Goal: Task Accomplishment & Management: Complete application form

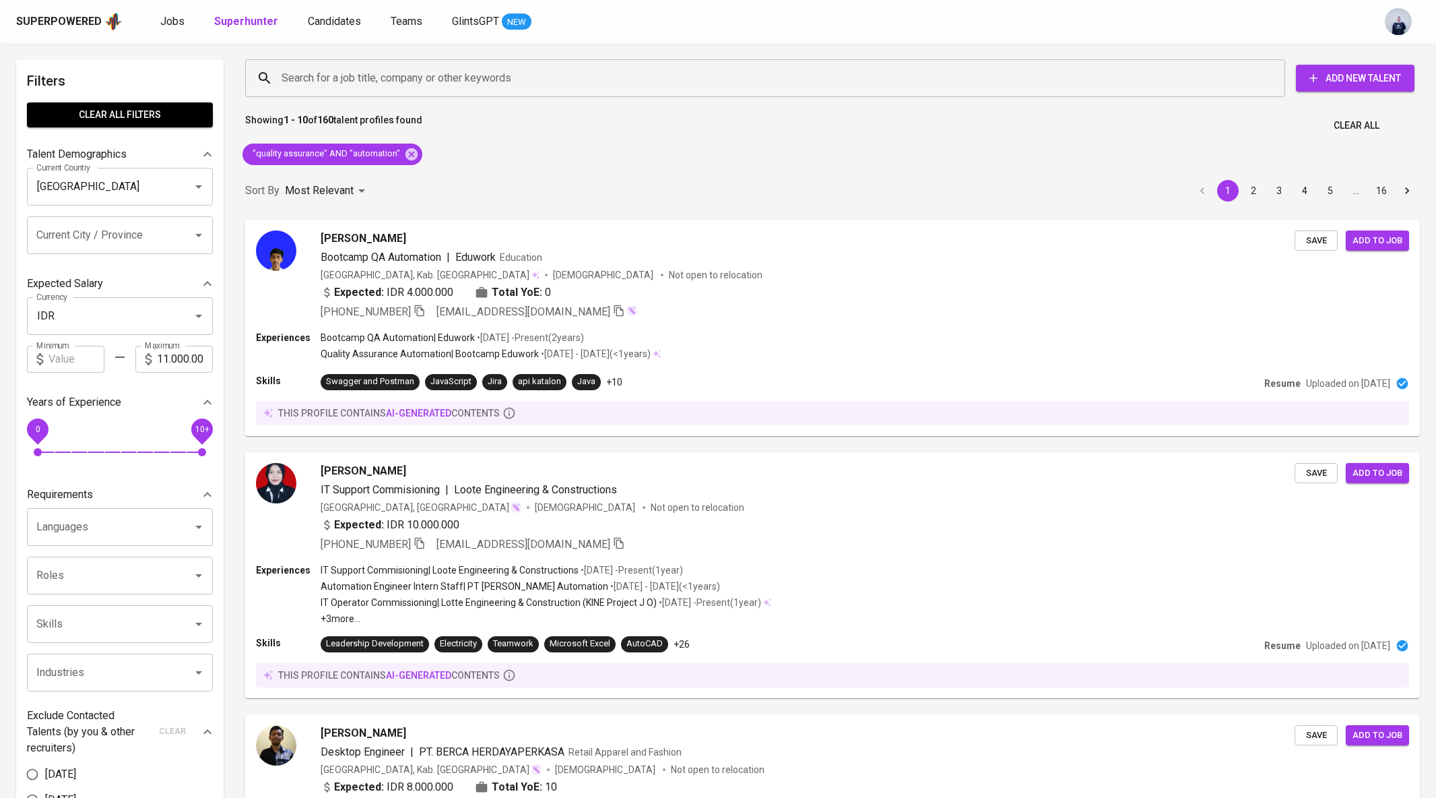
scroll to position [2081, 0]
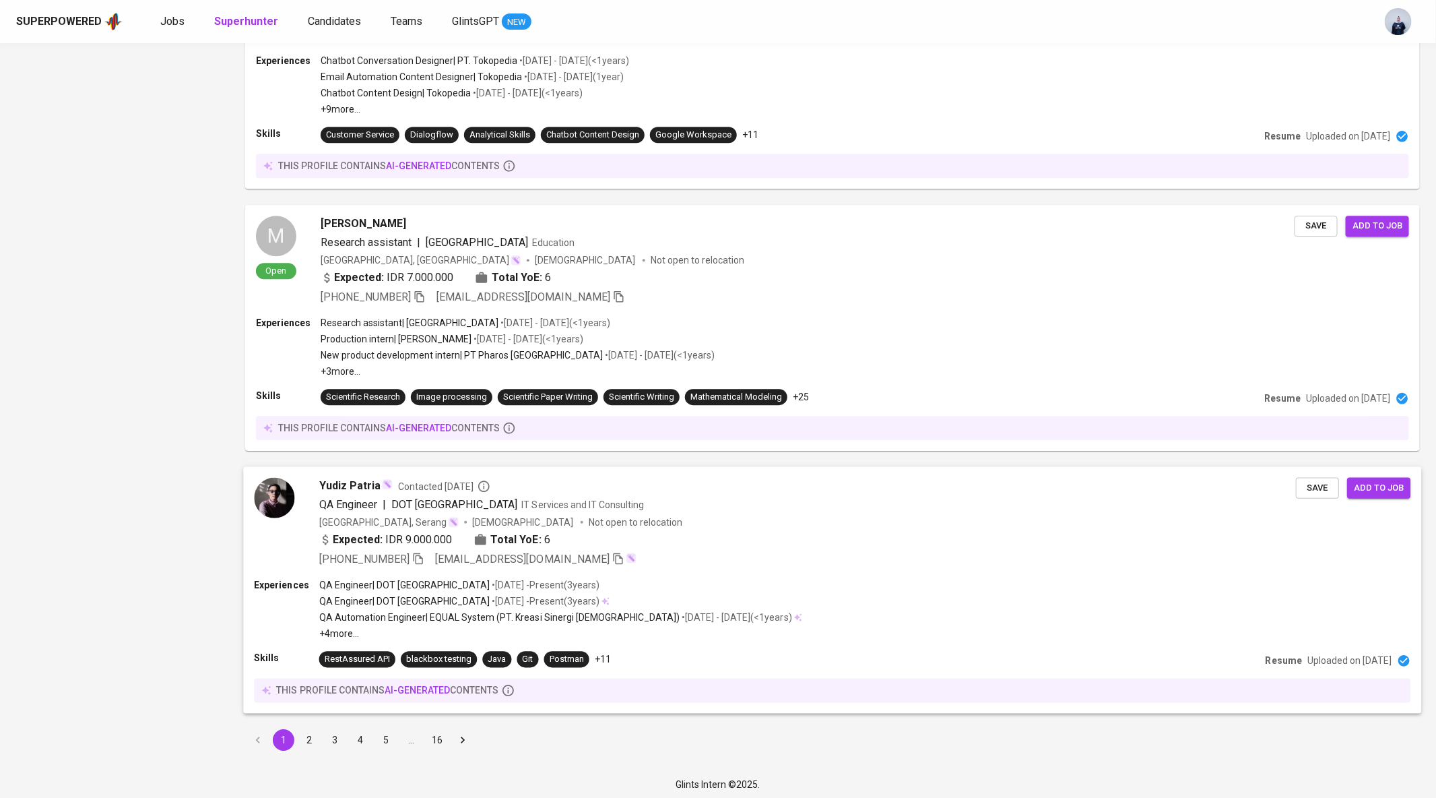
click at [635, 518] on div "[GEOGRAPHIC_DATA], Serang [DEMOGRAPHIC_DATA] Not open to relocation" at bounding box center [807, 521] width 977 height 13
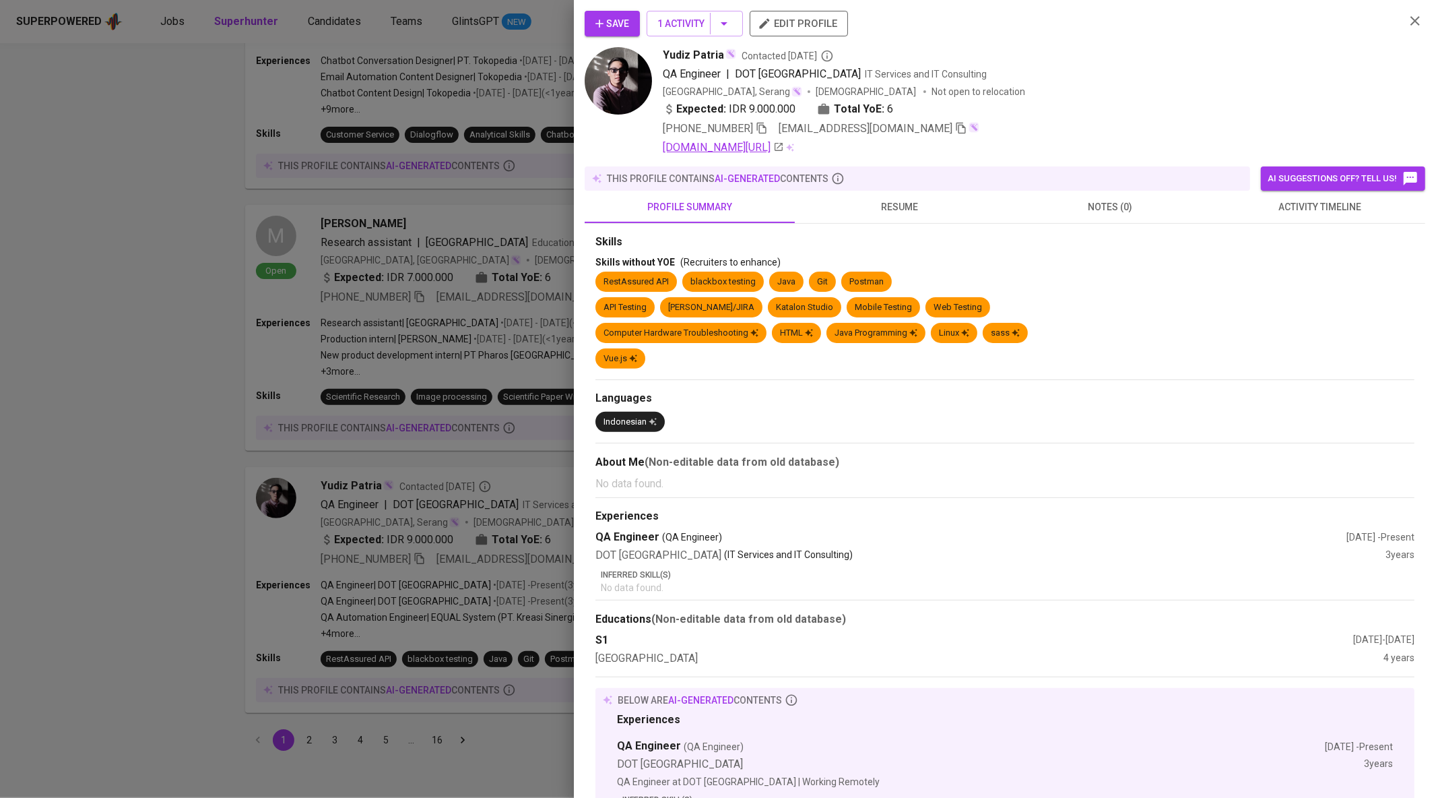
click at [783, 150] on icon at bounding box center [779, 147] width 8 height 8
click at [343, 196] on div at bounding box center [718, 399] width 1436 height 798
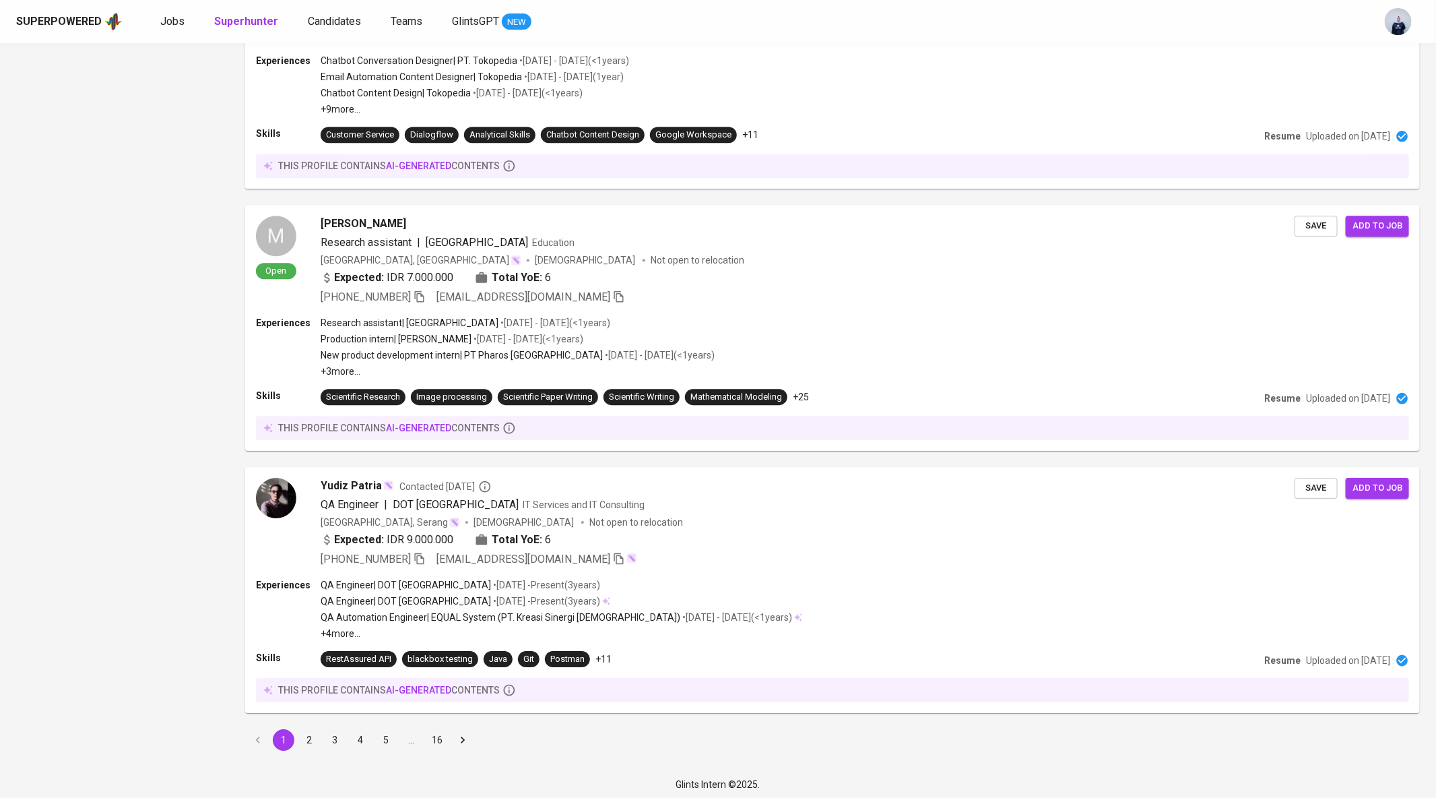
click at [311, 732] on button "2" at bounding box center [309, 740] width 22 height 22
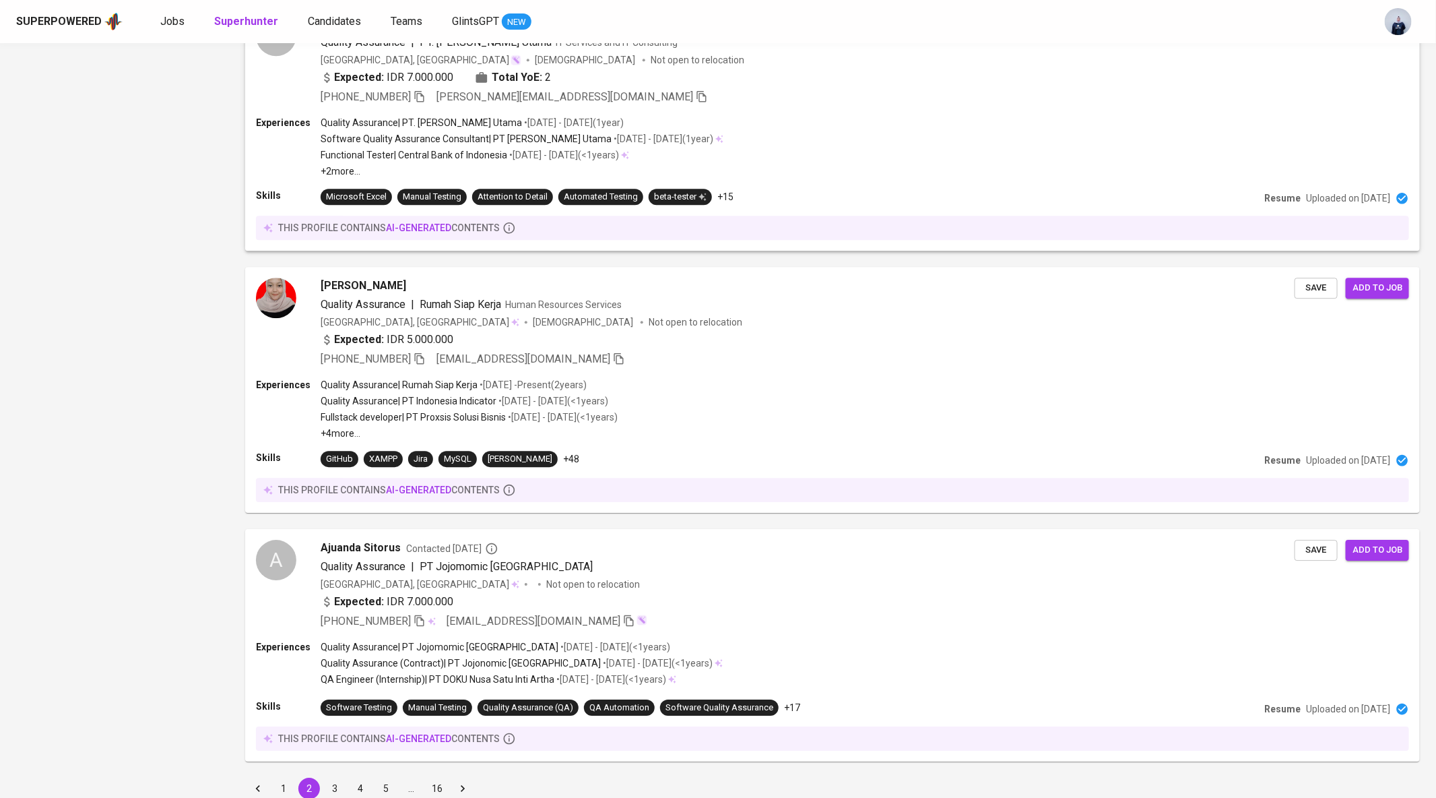
scroll to position [2068, 0]
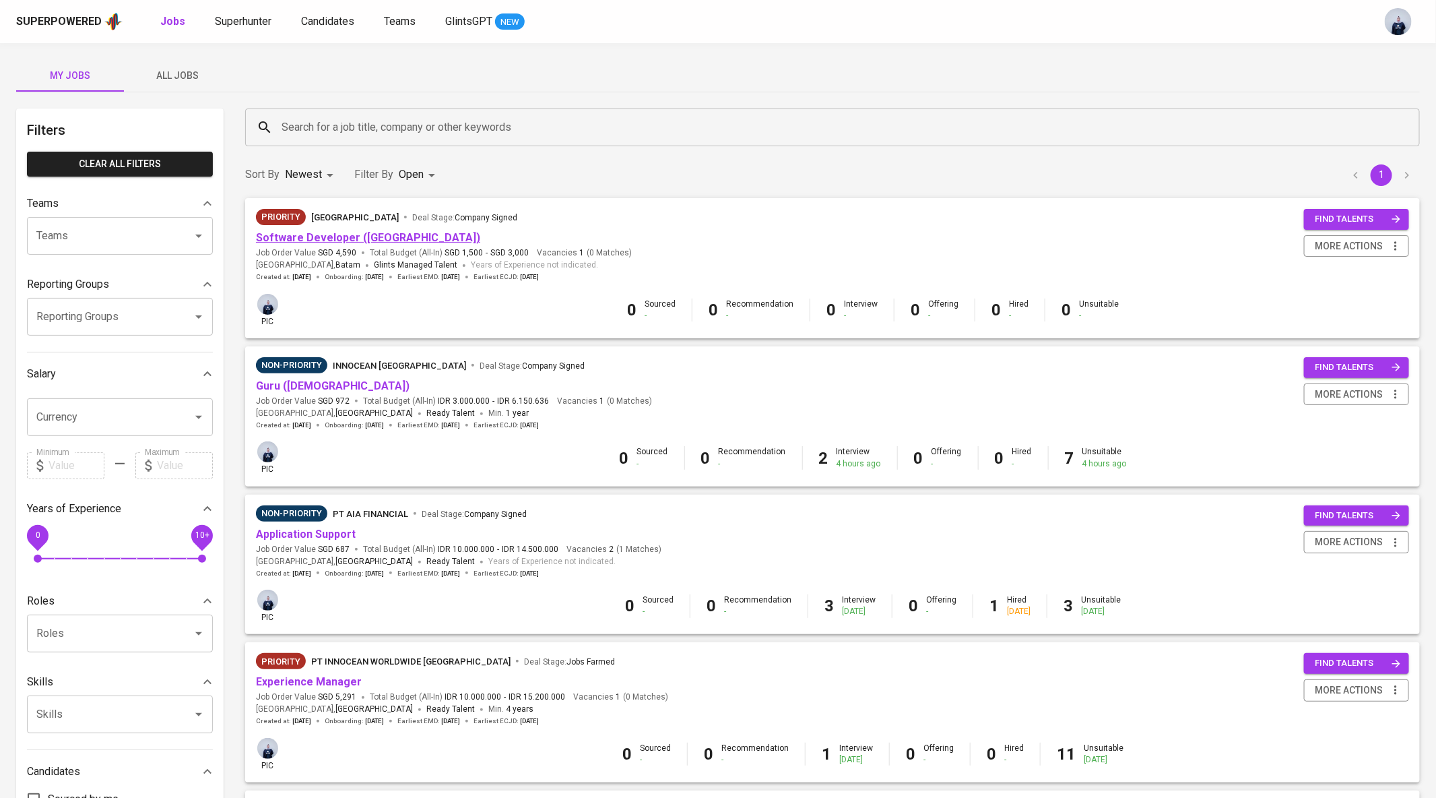
click at [365, 241] on link "Software Developer (Java)" at bounding box center [368, 237] width 224 height 13
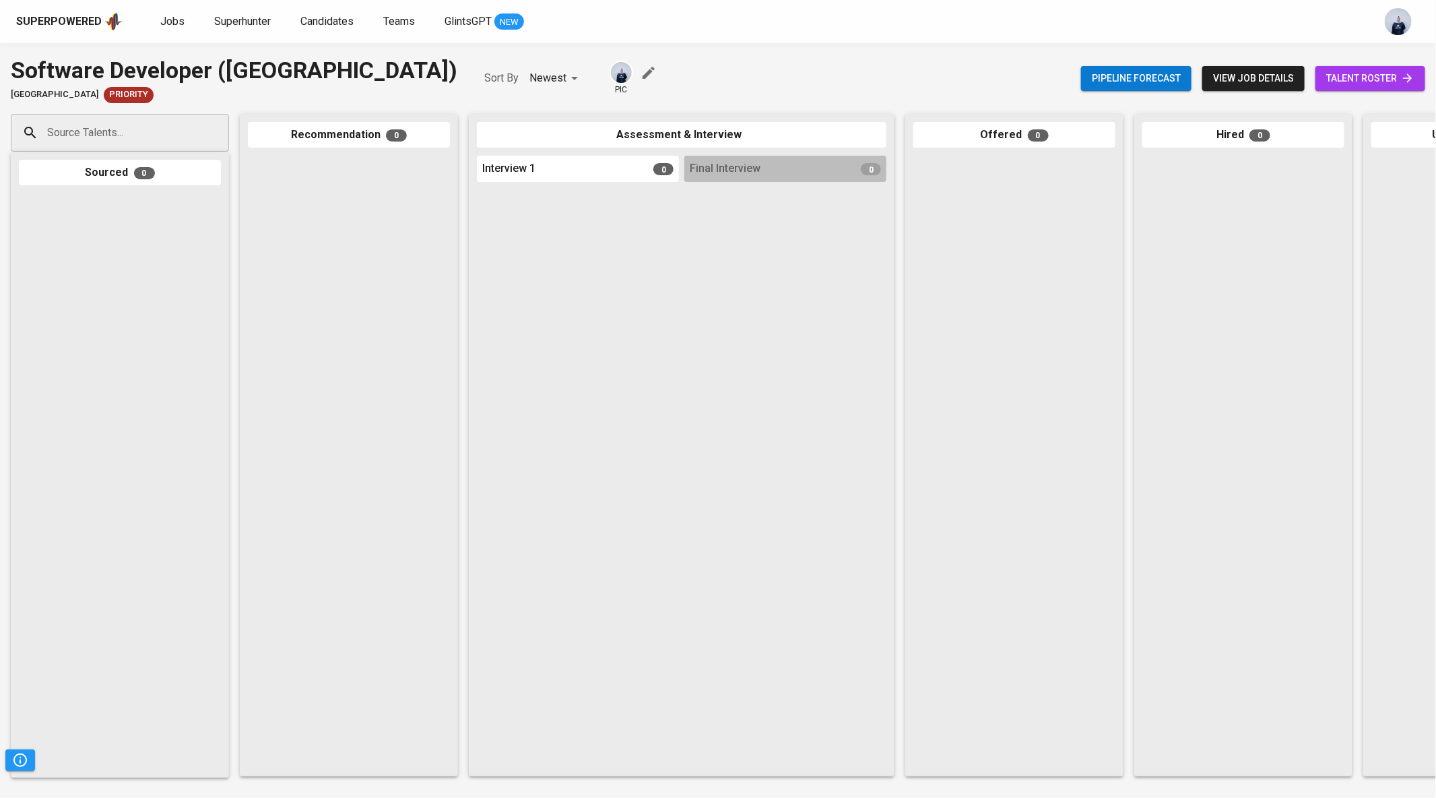
click at [1230, 77] on span "view job details" at bounding box center [1253, 78] width 81 height 17
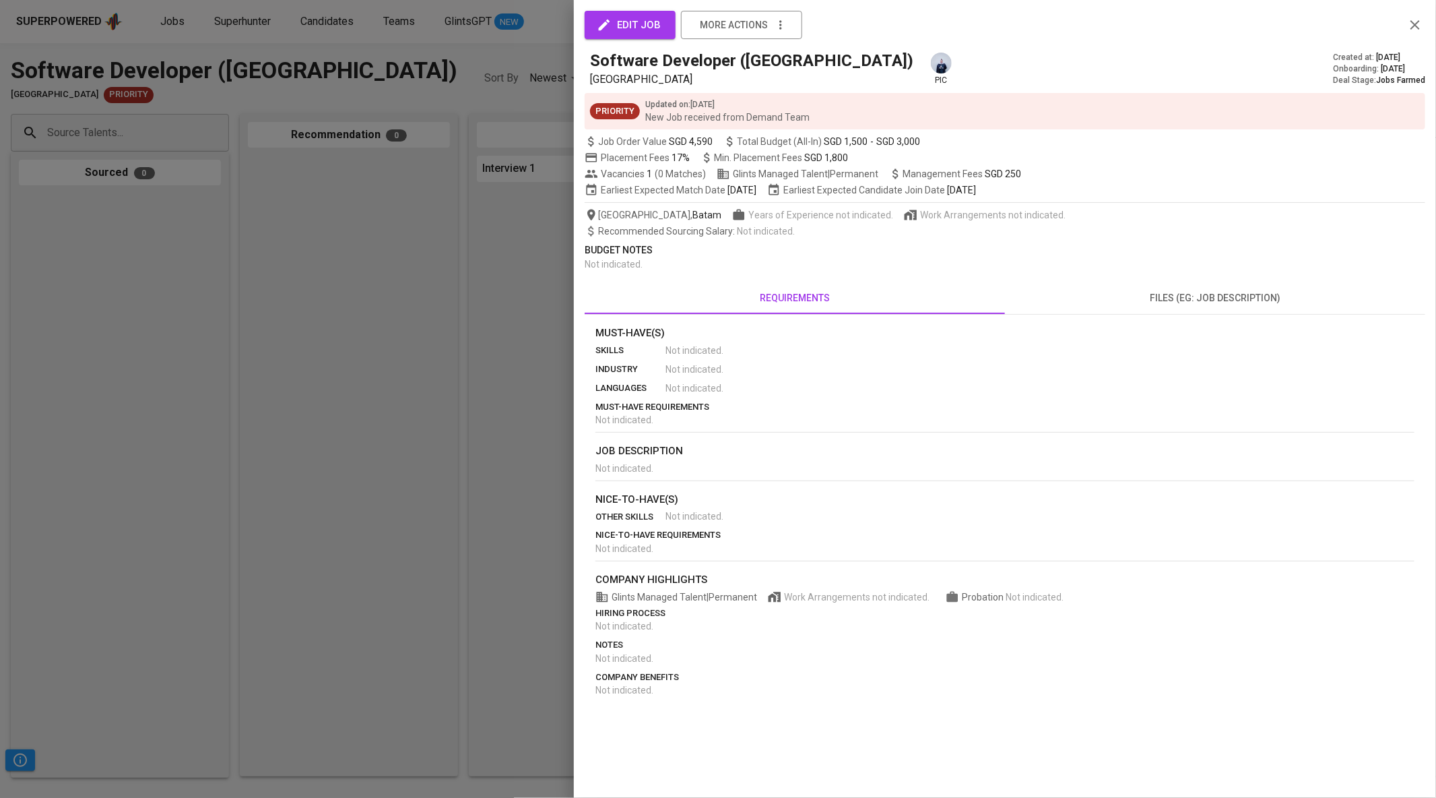
click at [633, 30] on span "edit job" at bounding box center [630, 25] width 61 height 18
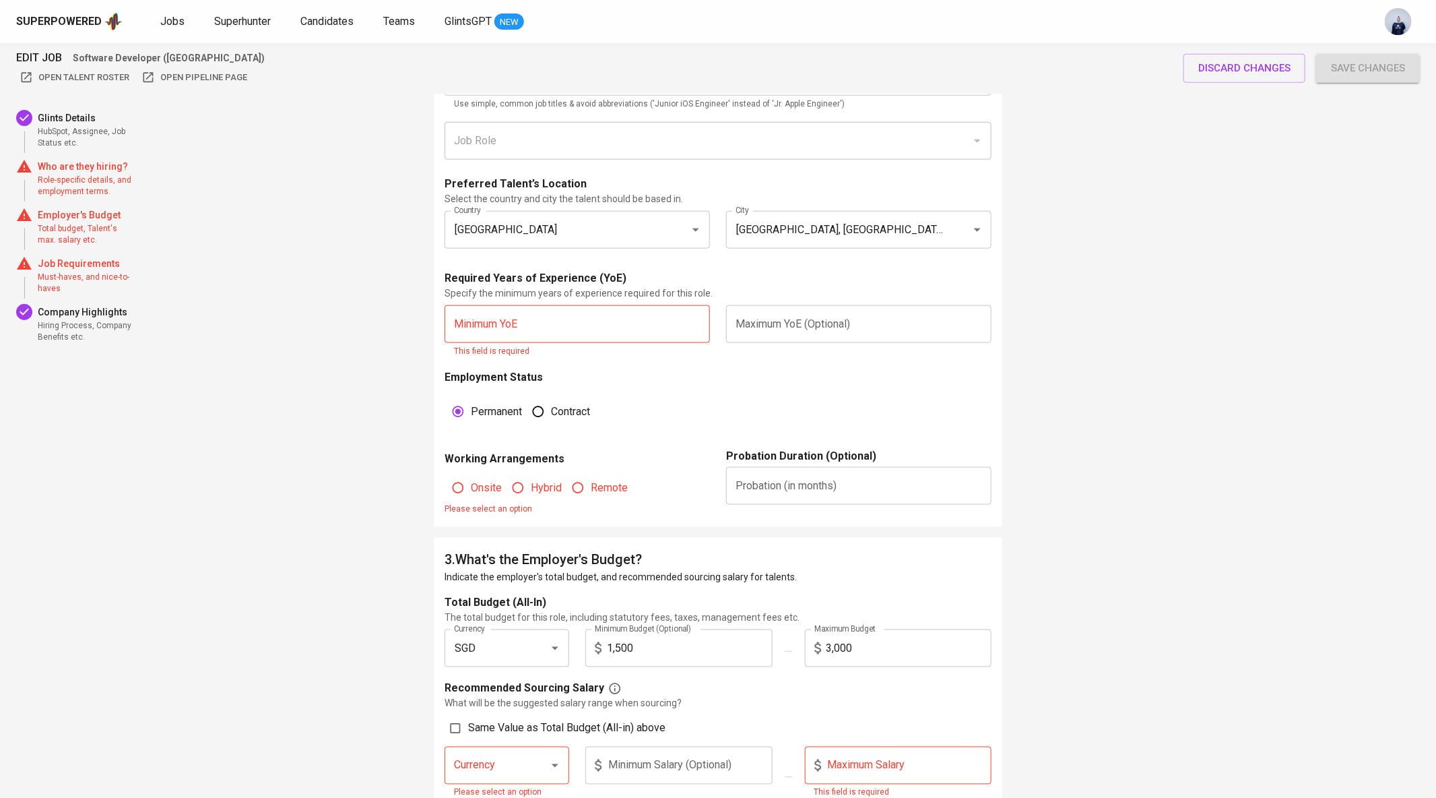
scroll to position [758, 0]
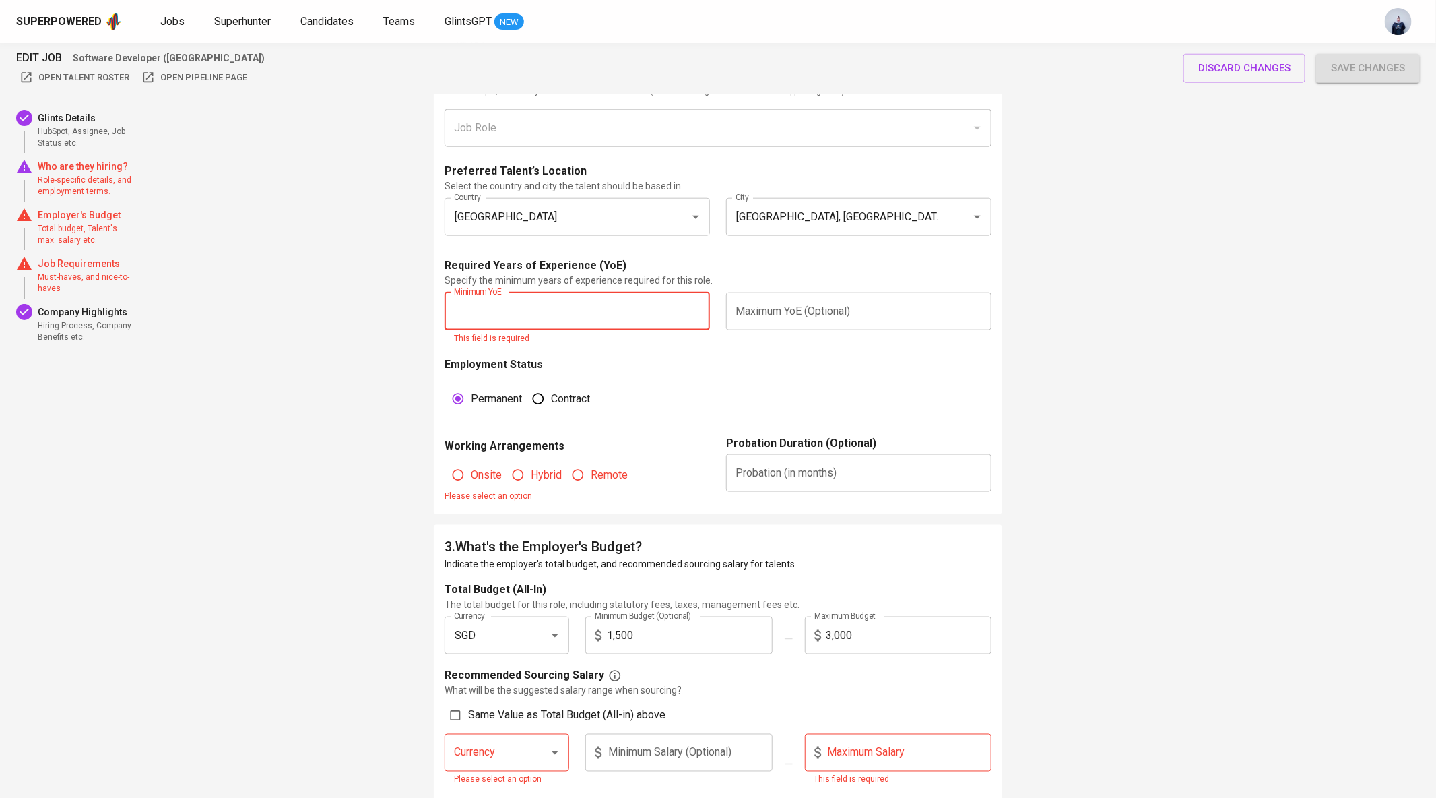
click at [539, 324] on input "text" at bounding box center [577, 311] width 265 height 38
type input "3"
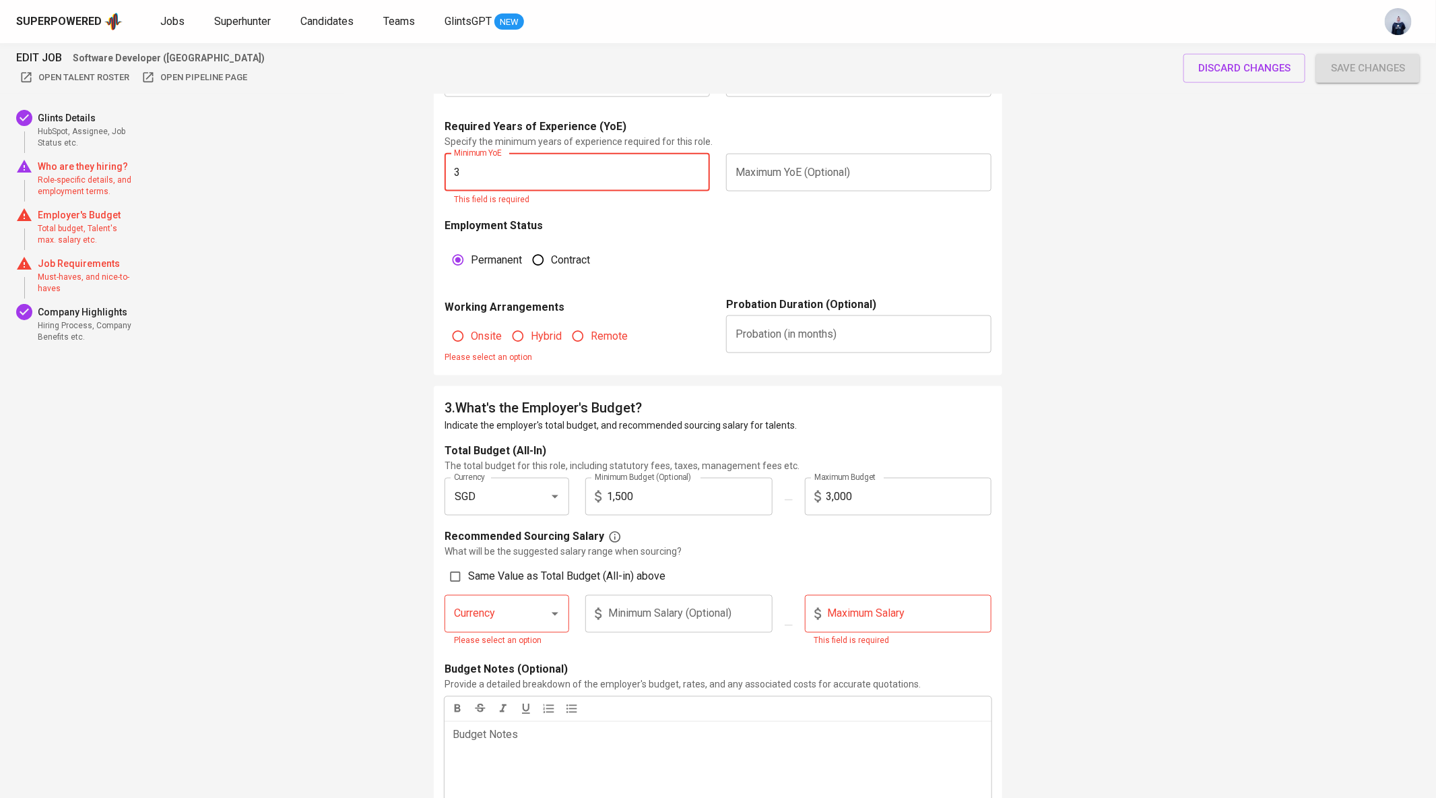
scroll to position [906, 0]
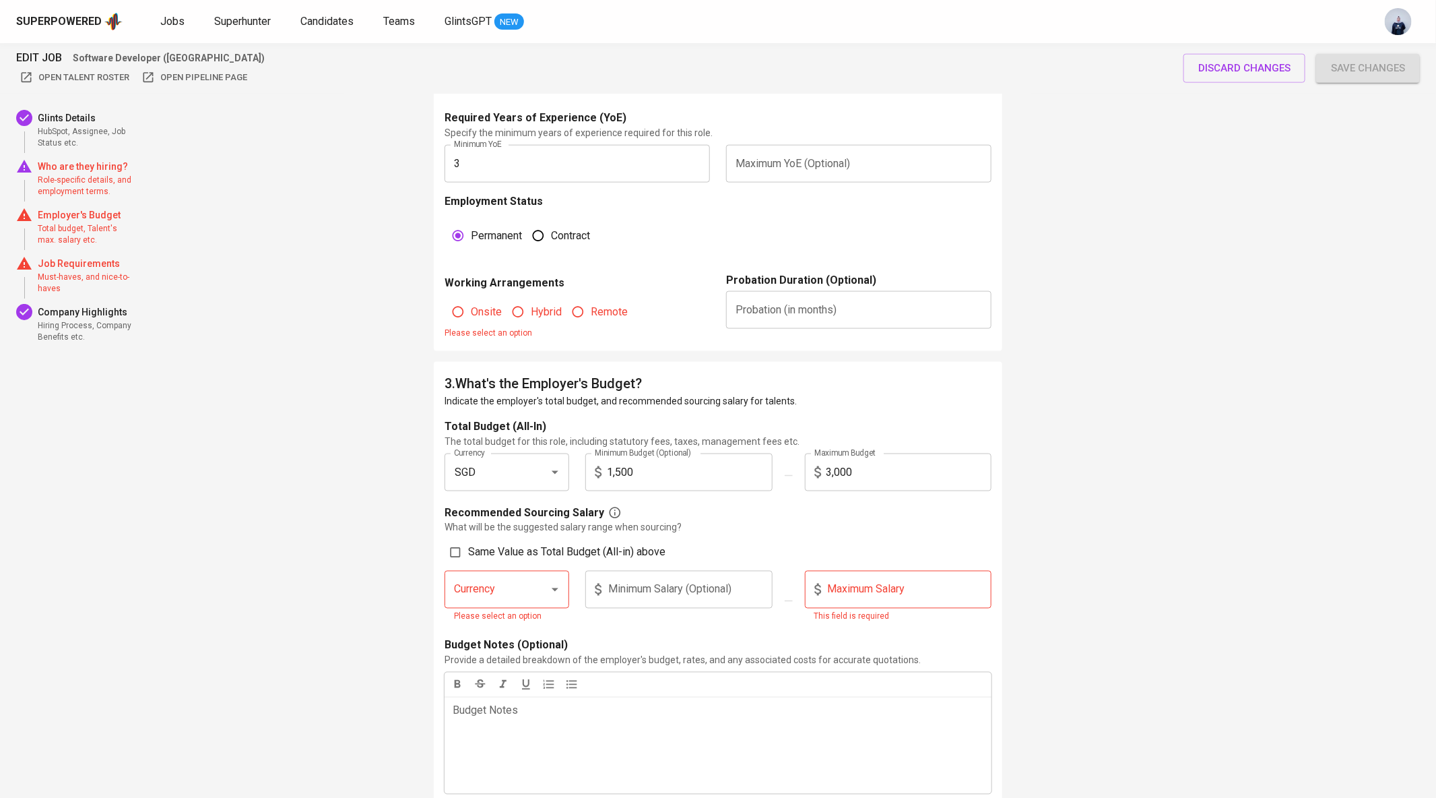
click at [474, 325] on fieldset "Onsite Hybrid Remote Please select an option" at bounding box center [577, 315] width 265 height 49
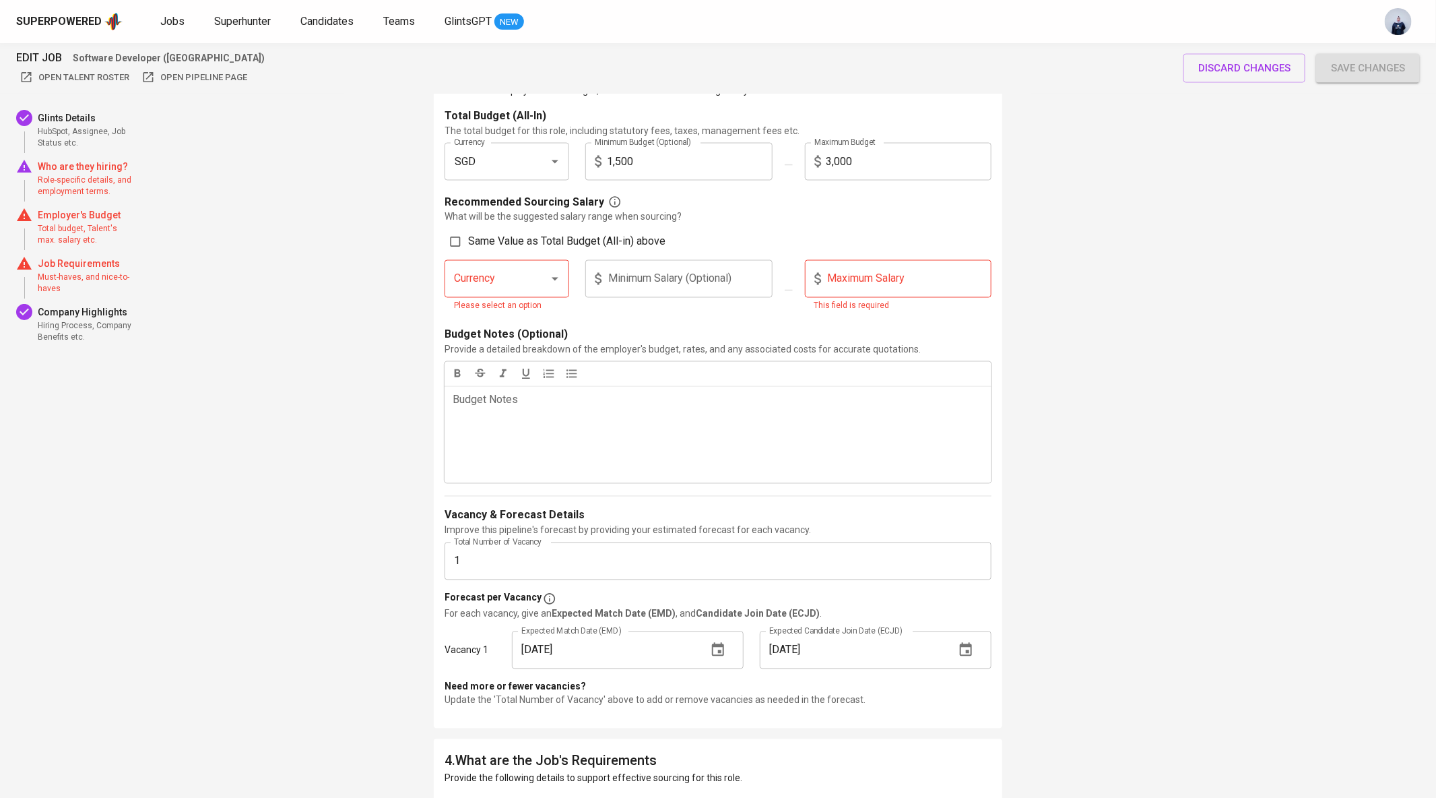
scroll to position [1251, 0]
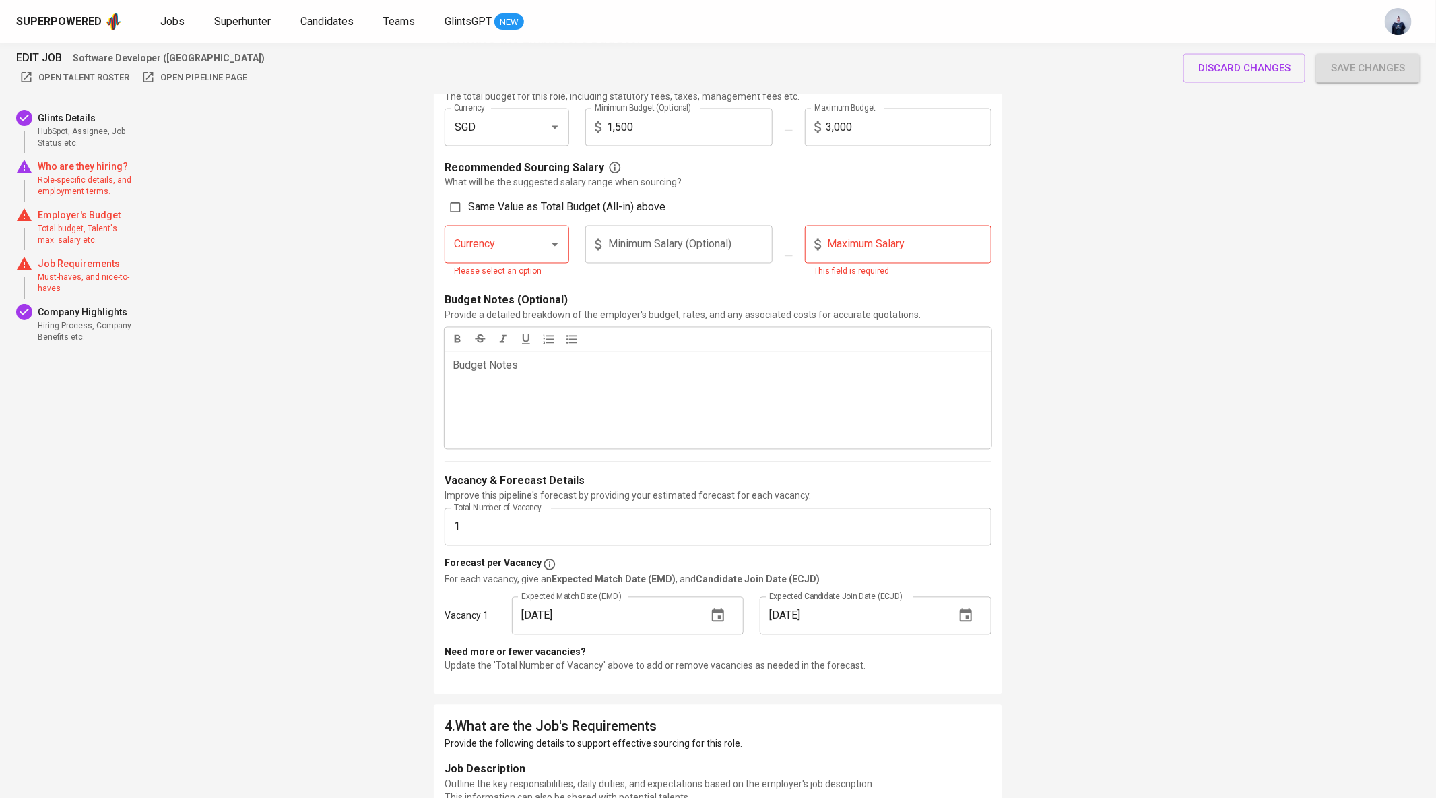
click at [458, 201] on input "Same Value as Total Budget (All-in) above" at bounding box center [456, 208] width 26 height 26
checkbox input "true"
type input "SGD"
type input "1,500"
type input "3,000"
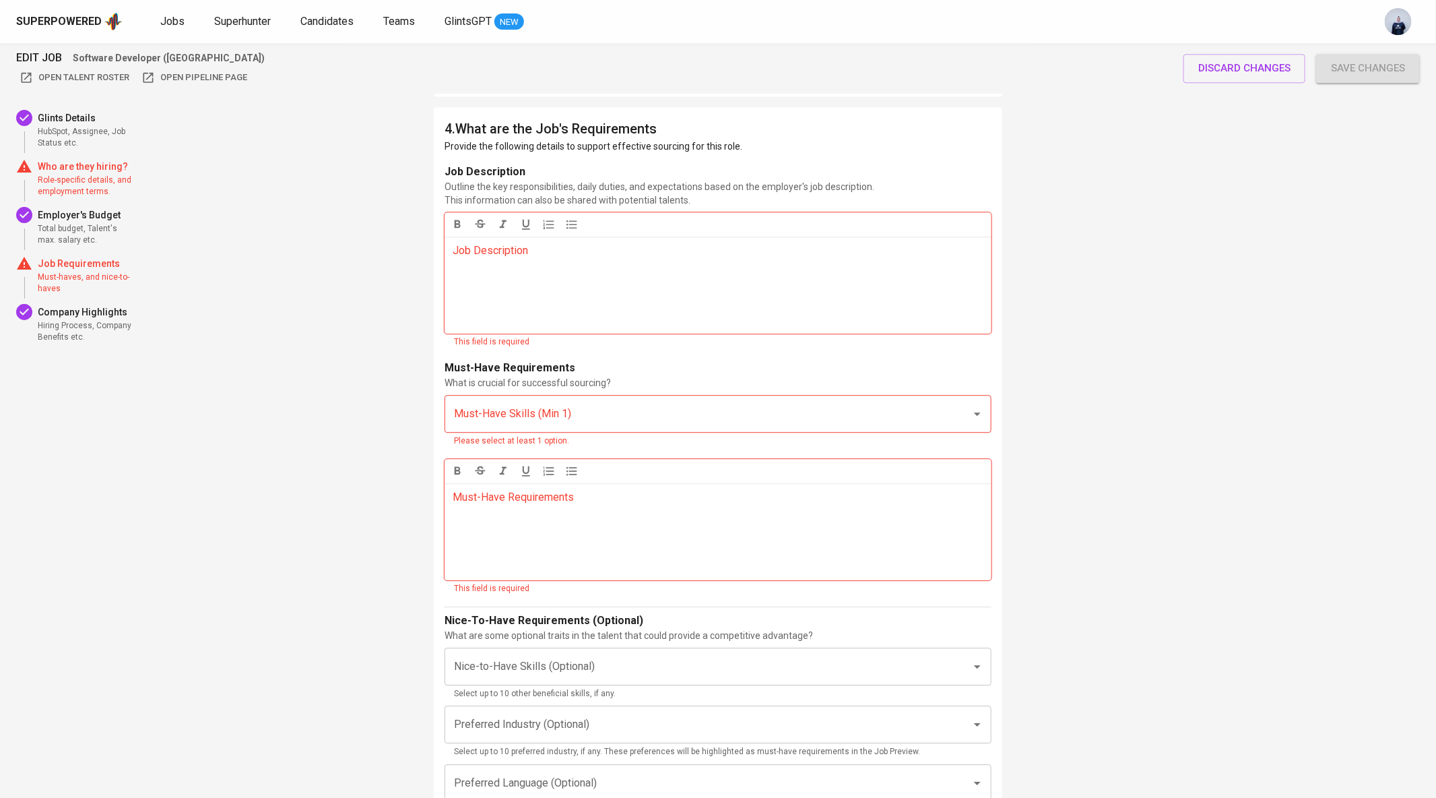
scroll to position [1842, 0]
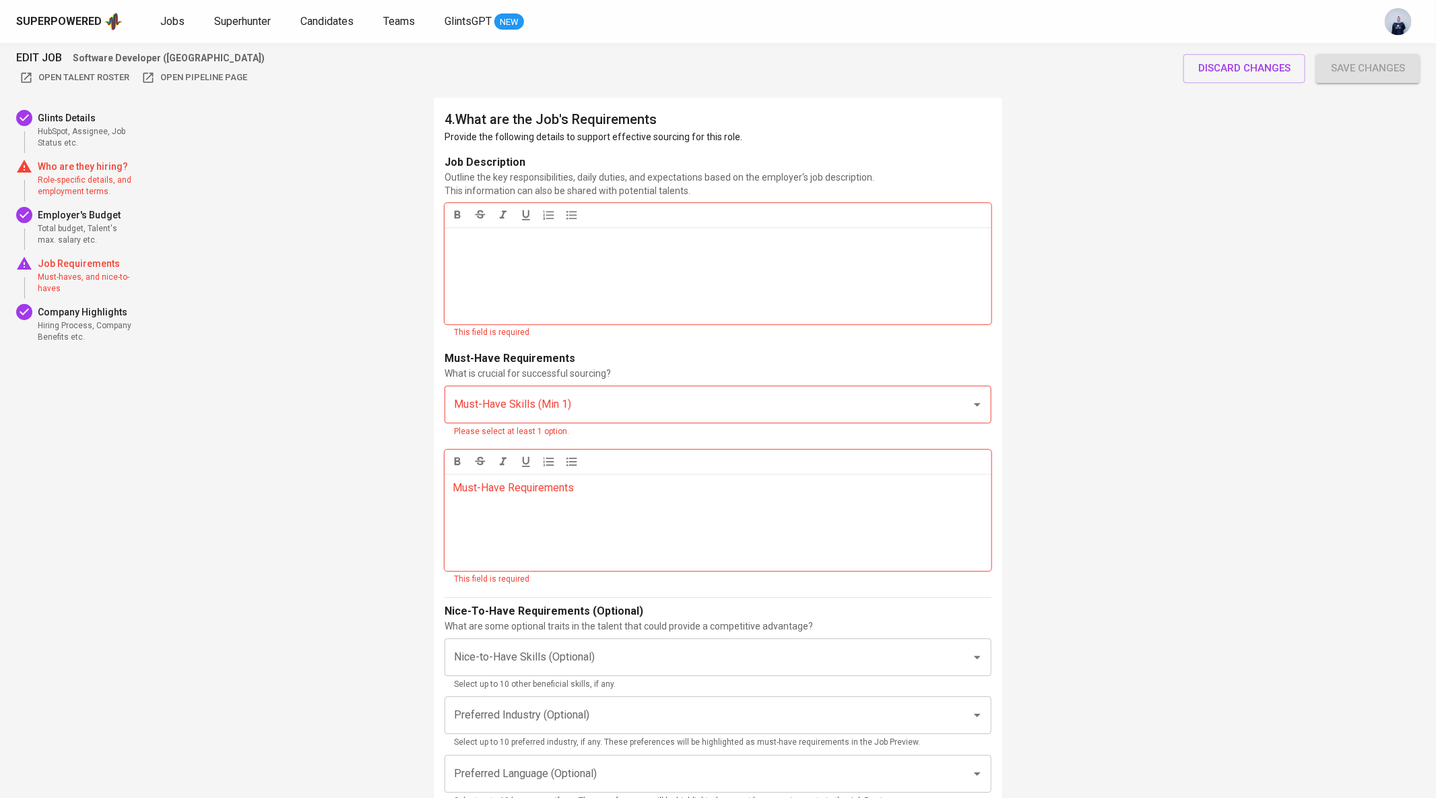
click at [642, 261] on div "Job Description ﻿" at bounding box center [718, 275] width 547 height 97
click at [546, 401] on input "Must-Have Skills (Min 1)" at bounding box center [699, 404] width 497 height 26
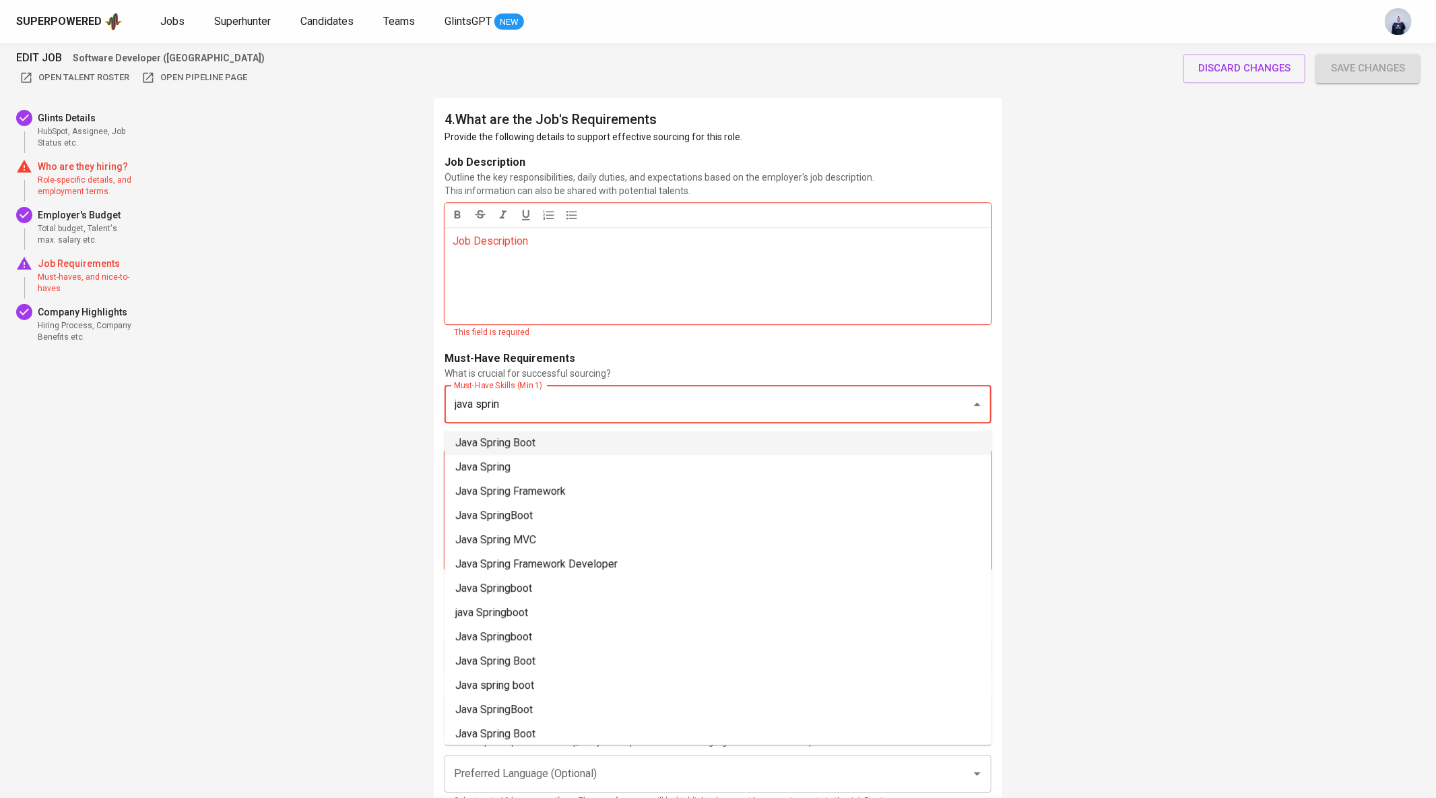
click at [556, 435] on li "Java Spring Boot" at bounding box center [718, 442] width 547 height 24
type input "java sprin"
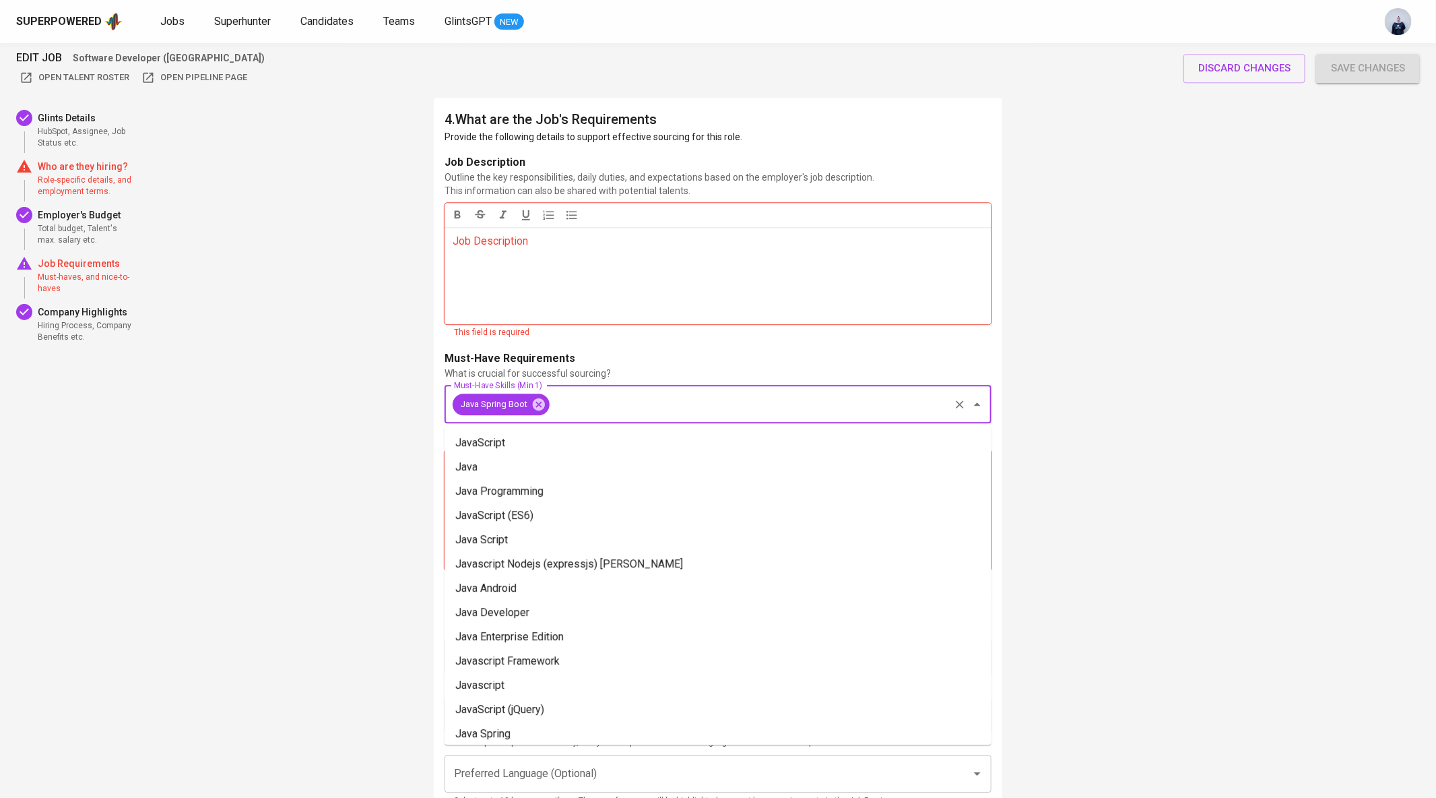
click at [595, 402] on input "Must-Have Skills (Min 1)" at bounding box center [750, 404] width 396 height 26
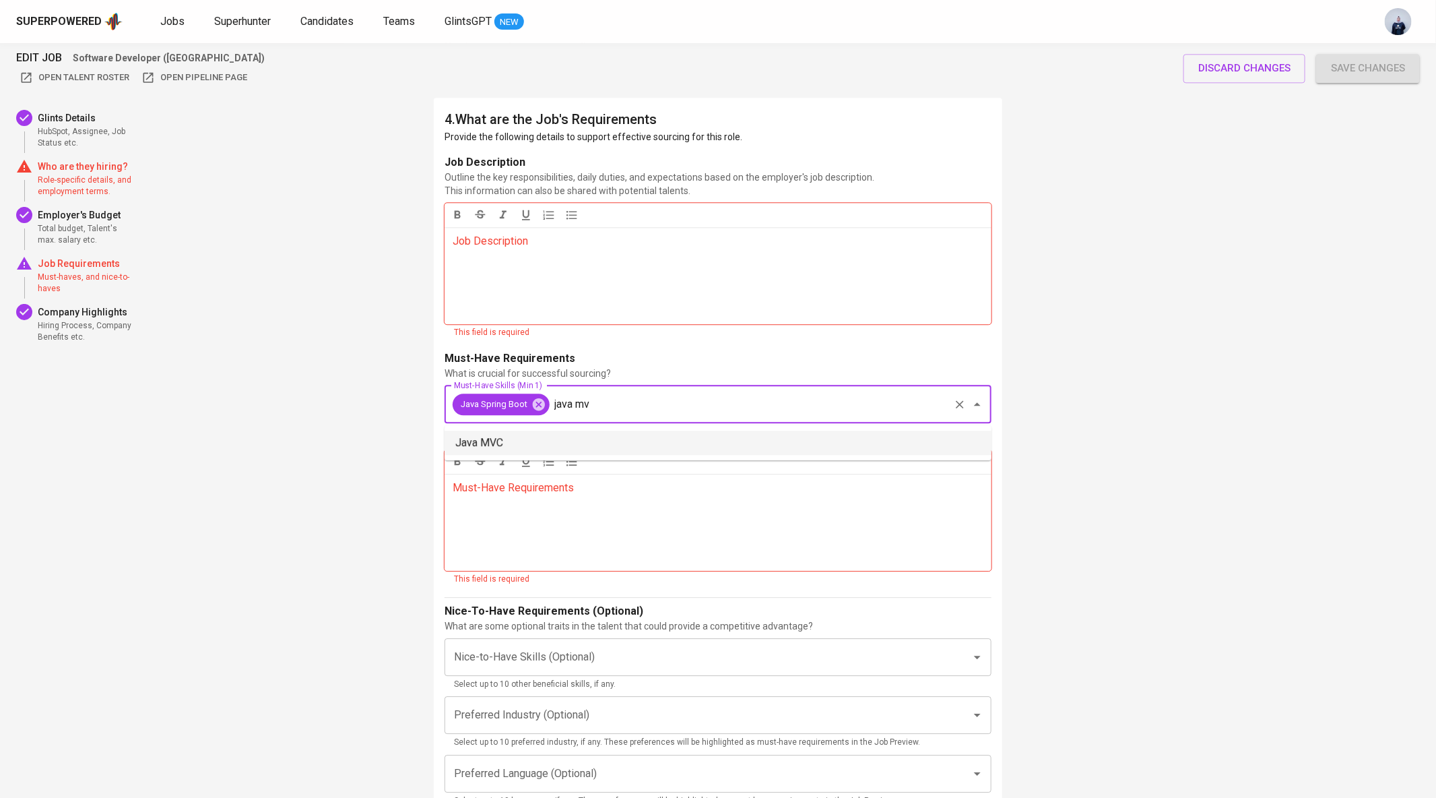
click at [595, 440] on li "Java MVC" at bounding box center [718, 442] width 547 height 24
type input "java mv"
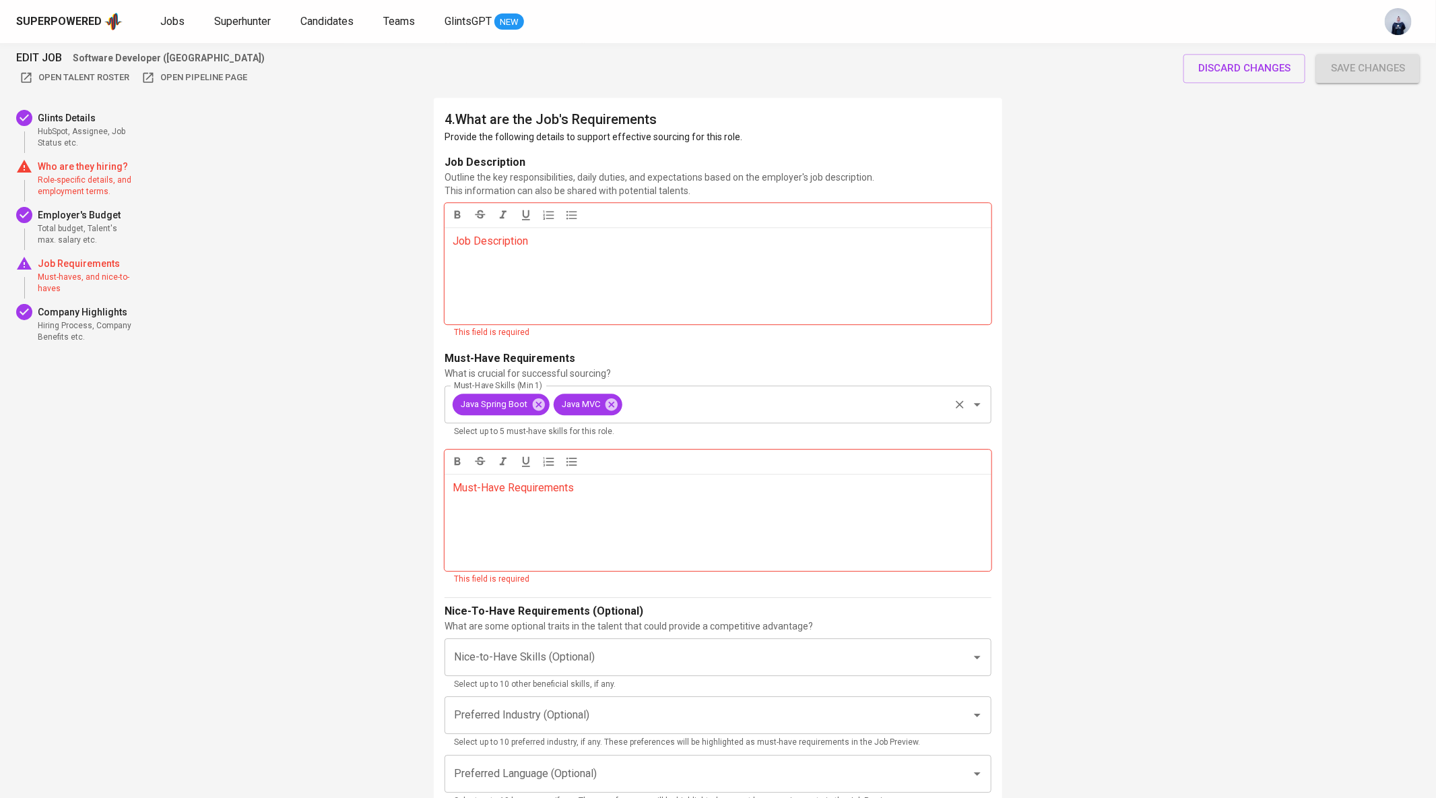
click at [655, 410] on input "Must-Have Skills (Min 1)" at bounding box center [785, 404] width 323 height 26
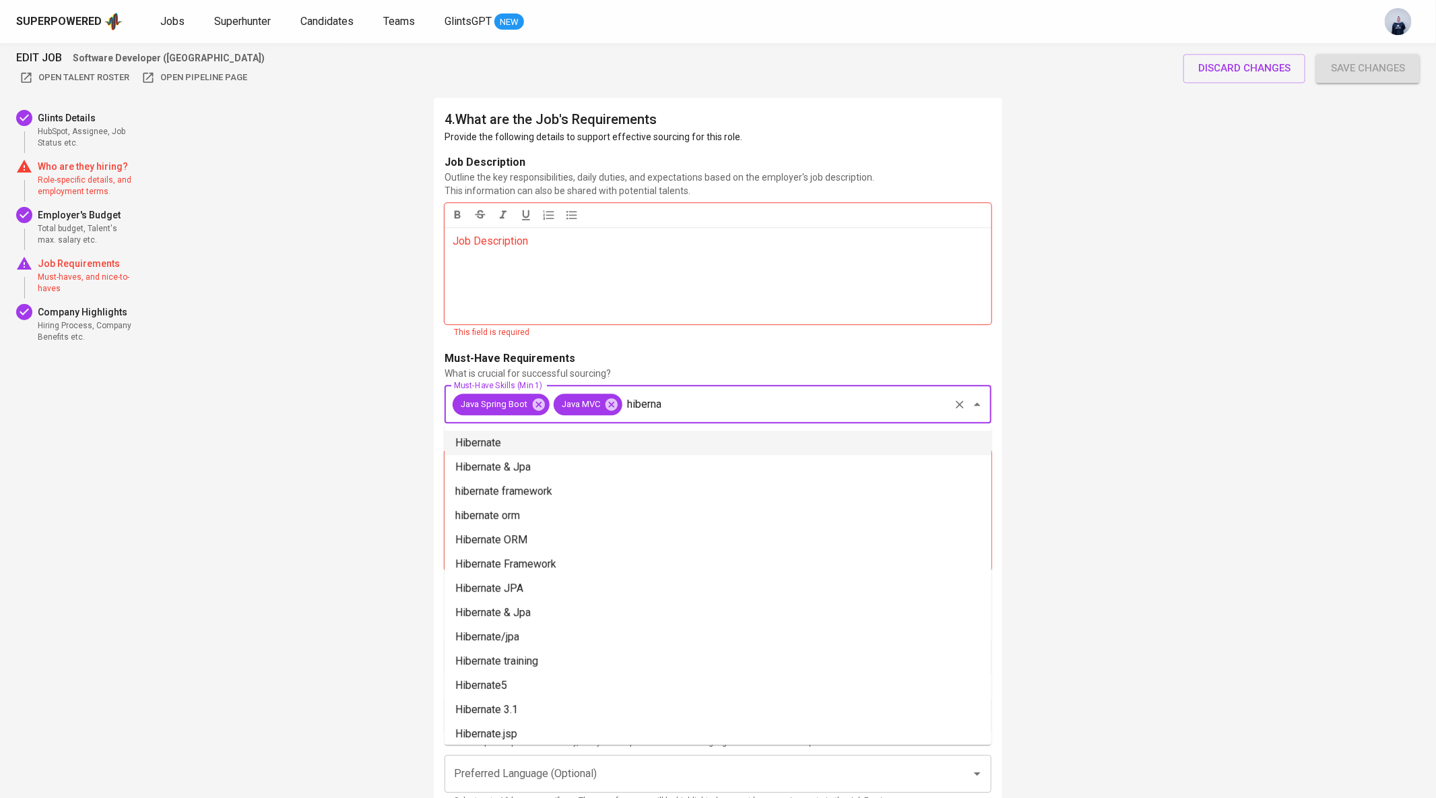
click at [620, 444] on li "Hibernate" at bounding box center [718, 442] width 547 height 24
type input "hiberna"
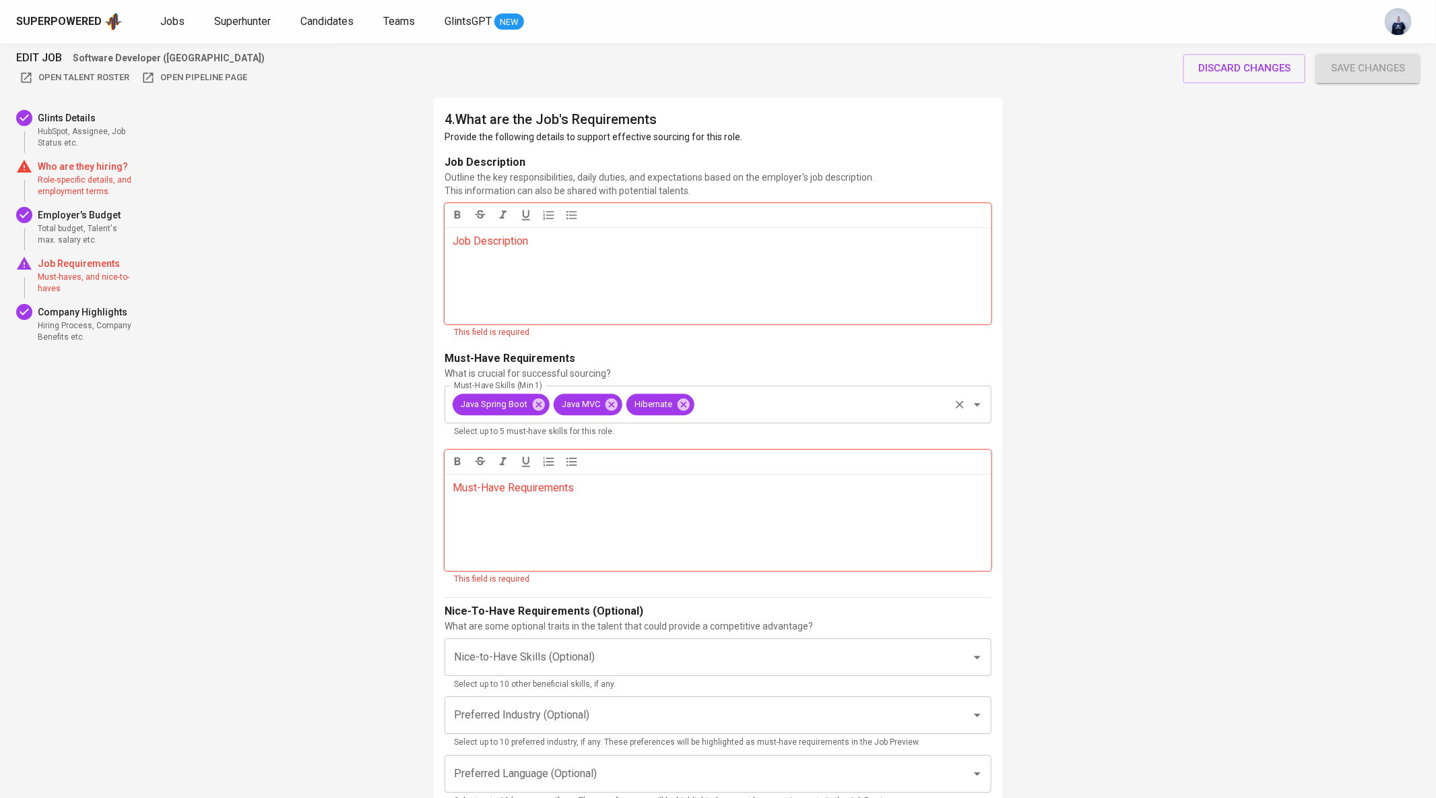
click at [745, 408] on input "Must-Have Skills (Min 1)" at bounding box center [822, 404] width 251 height 26
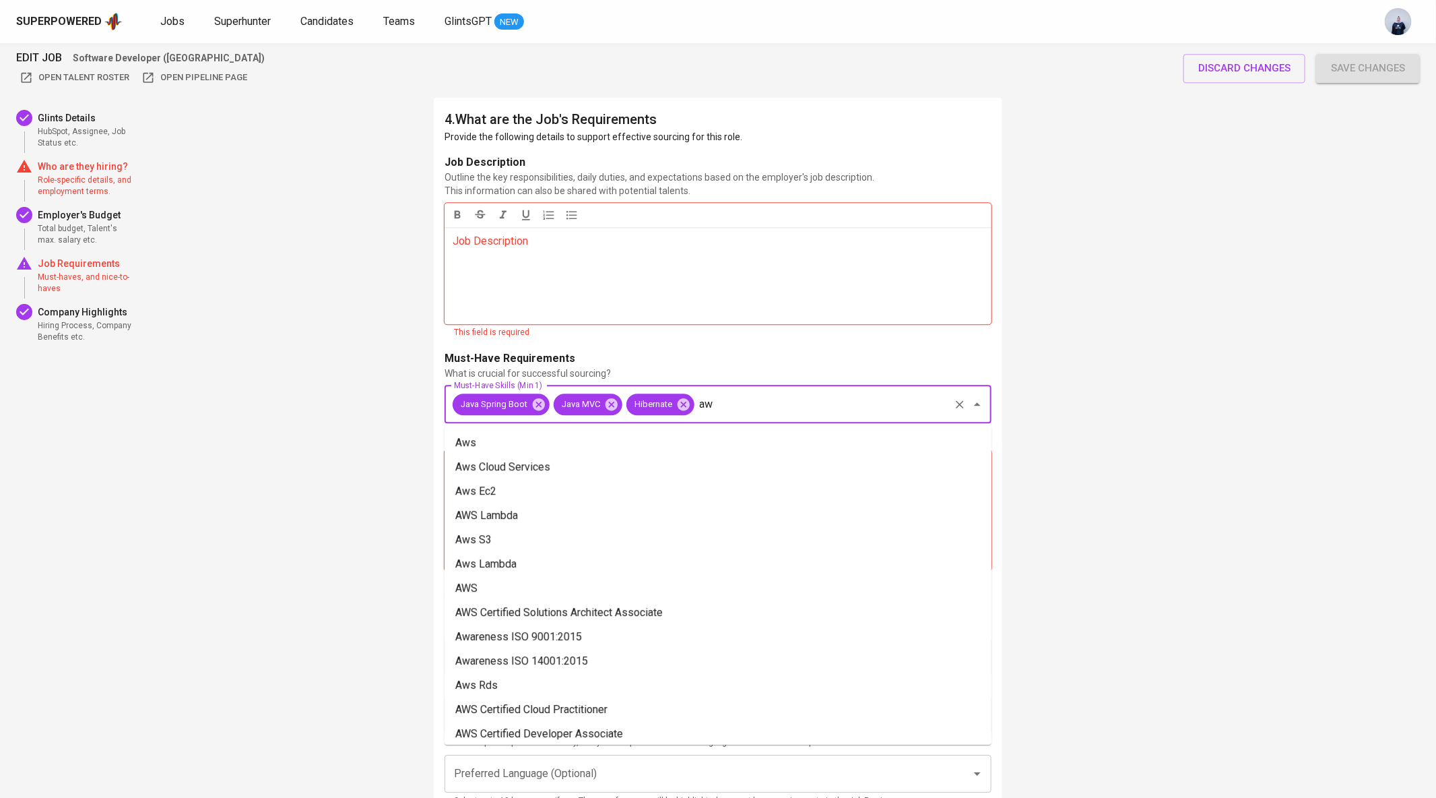
type input "a"
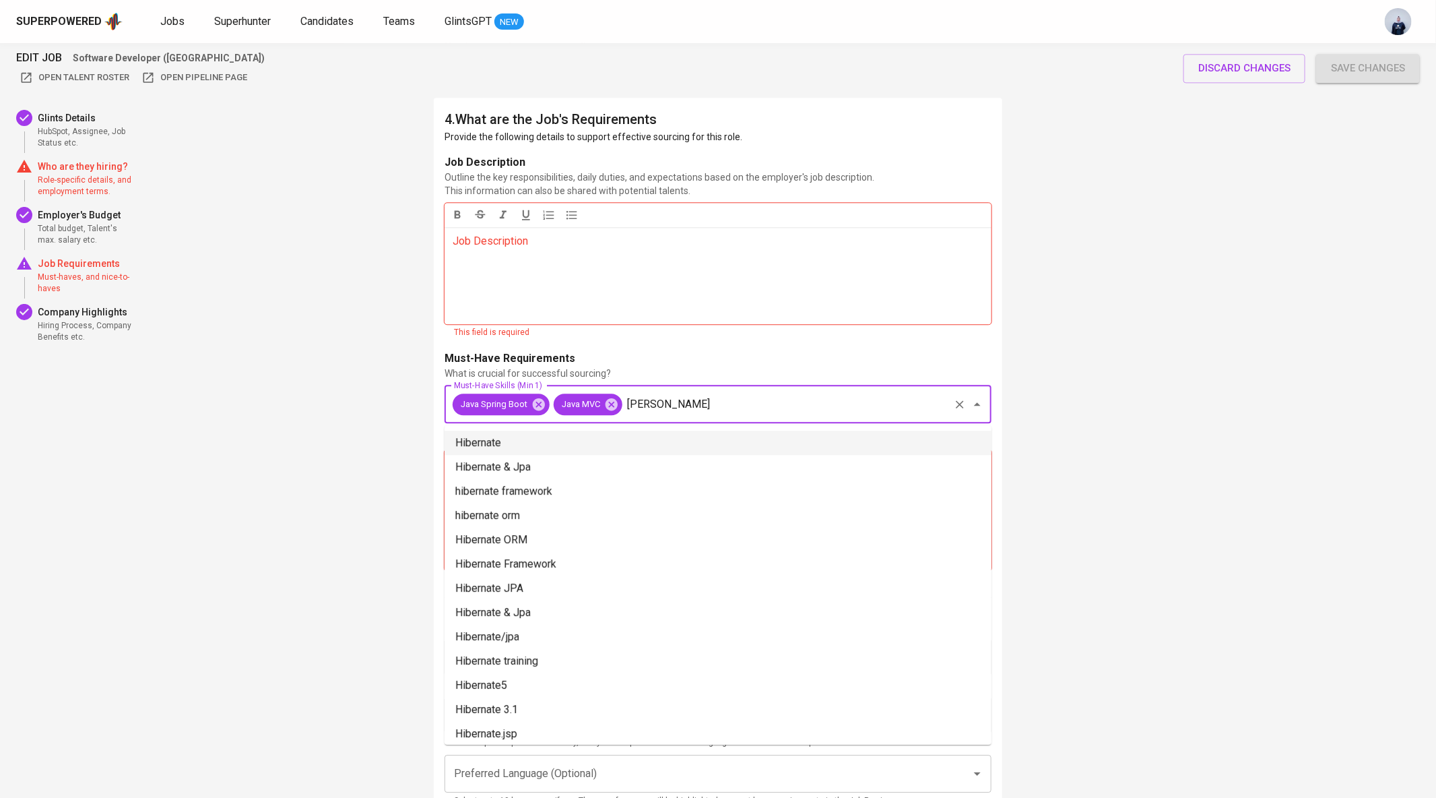
click at [740, 432] on li "Hibernate" at bounding box center [718, 442] width 547 height 24
type input "hiber"
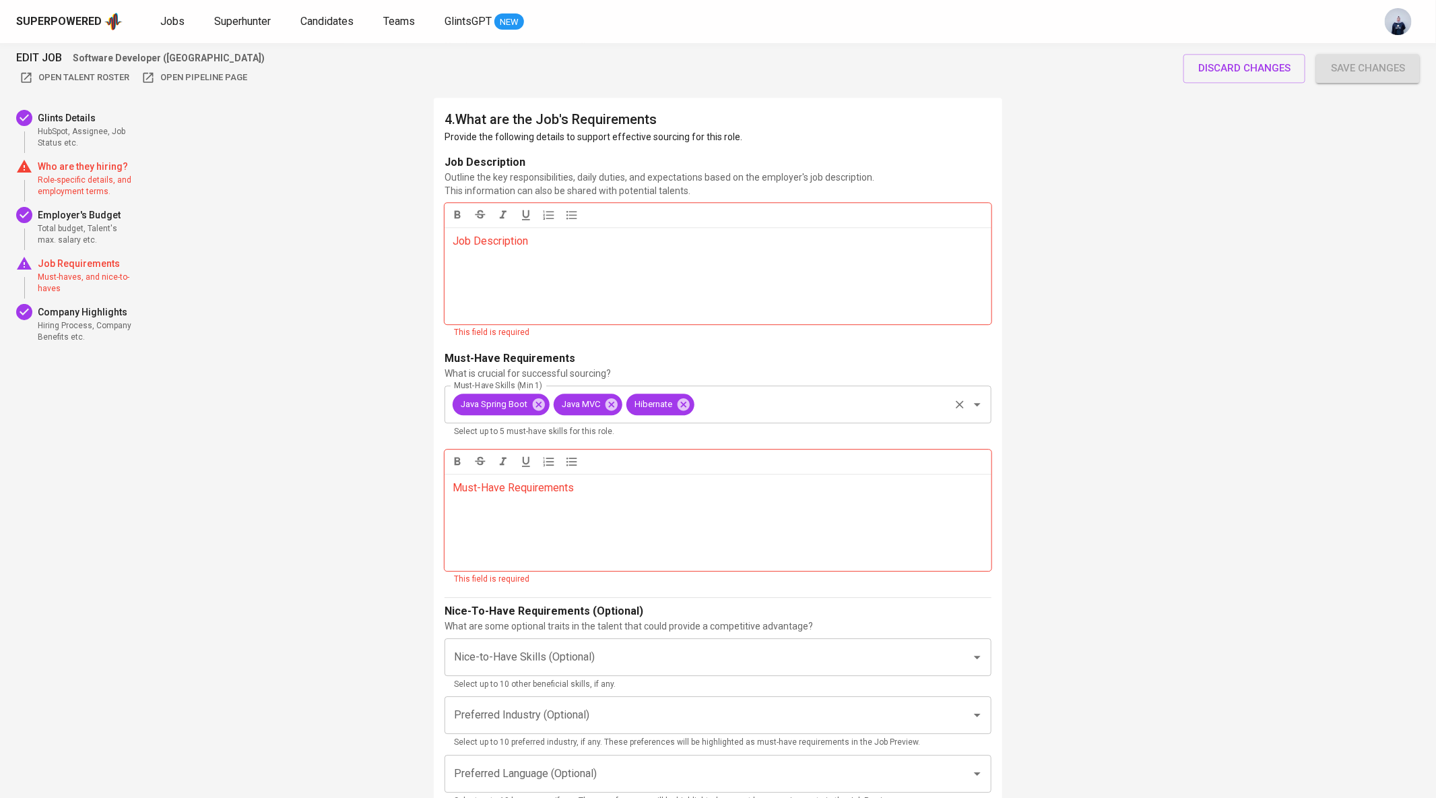
click at [740, 404] on input "Must-Have Skills (Min 1)" at bounding box center [822, 404] width 251 height 26
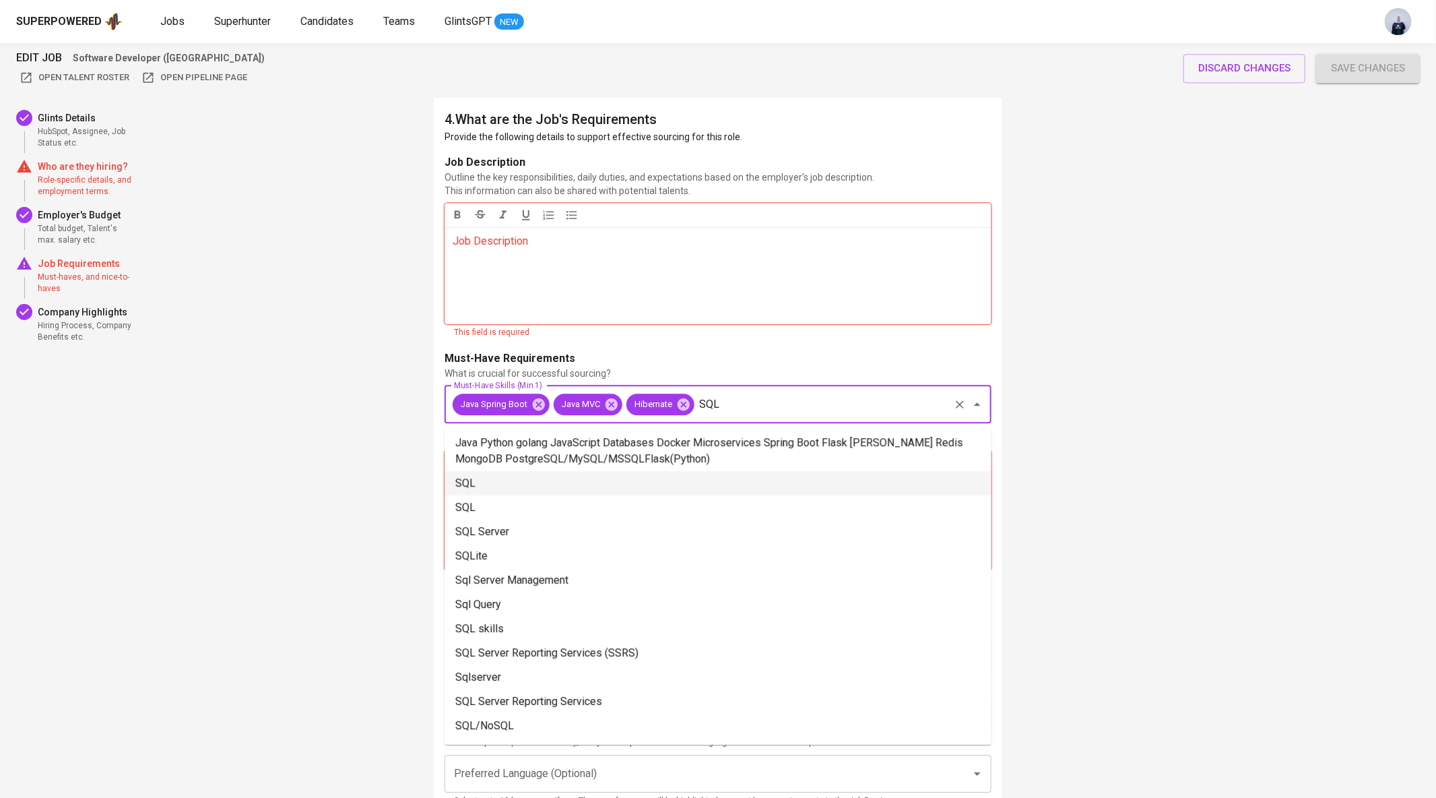
click at [641, 479] on li "SQL" at bounding box center [718, 483] width 547 height 24
type input "SQL"
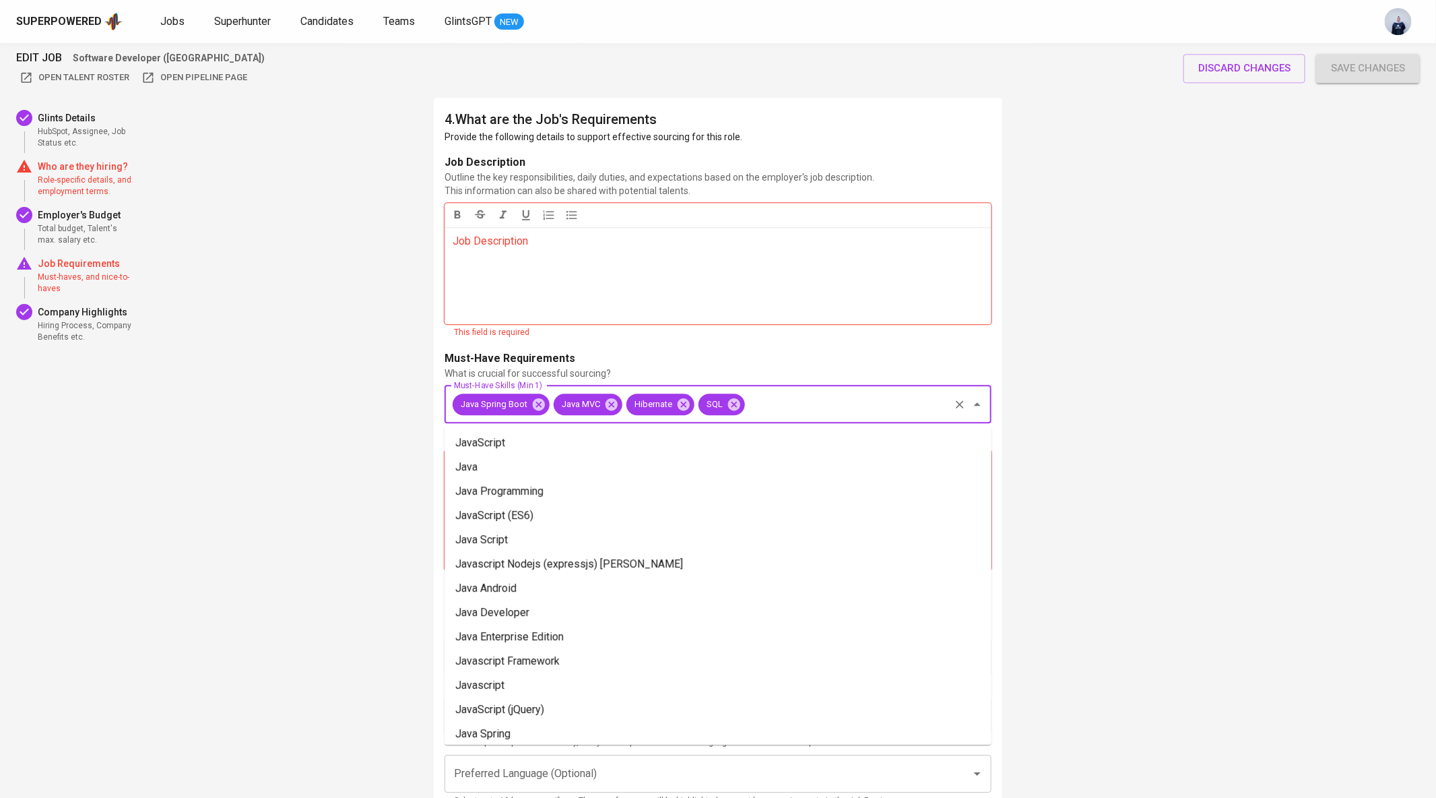
click at [783, 401] on input "Must-Have Skills (Min 1)" at bounding box center [847, 404] width 201 height 26
type input "r"
type input "R"
click at [547, 463] on li "Oracle" at bounding box center [718, 467] width 547 height 24
type input "Oracle"
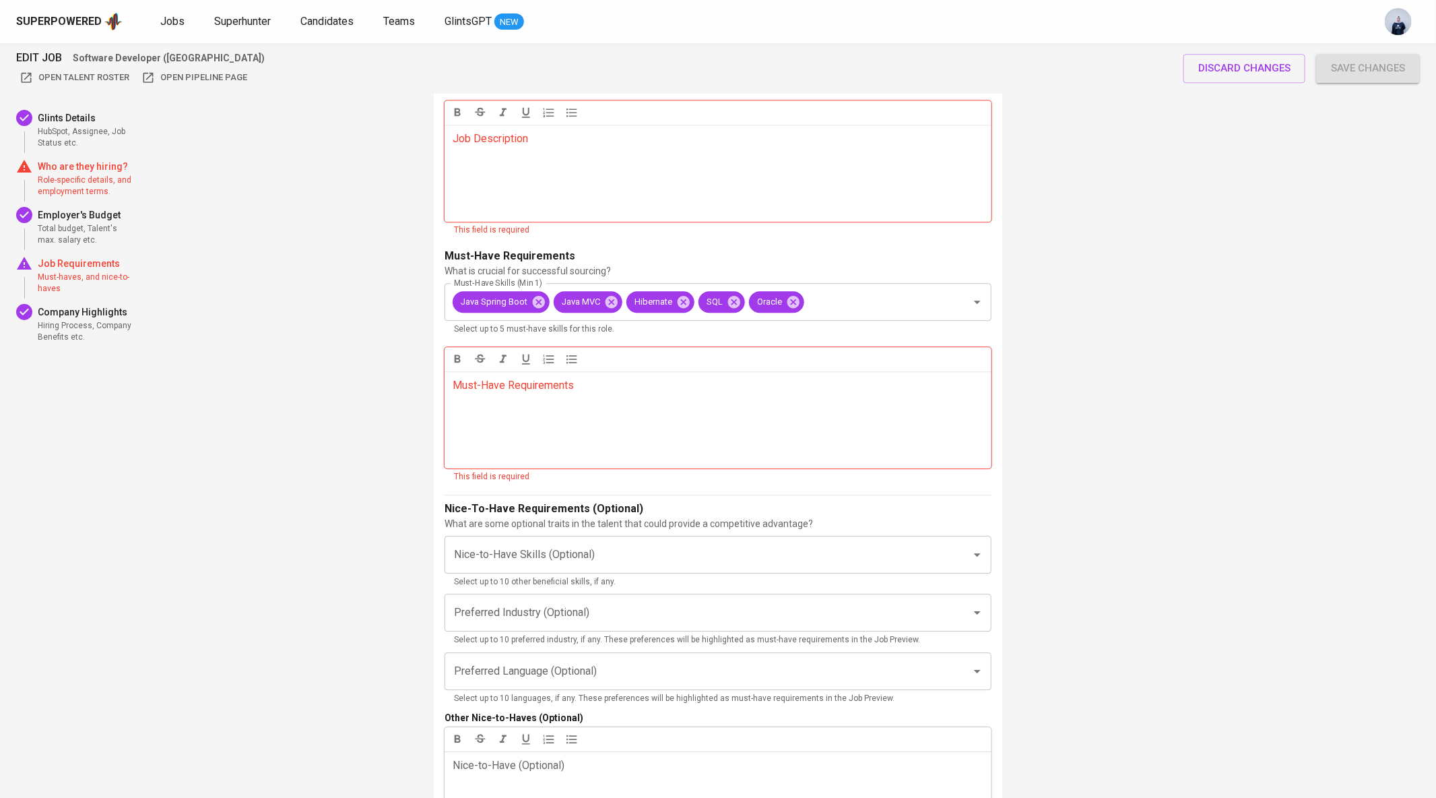
scroll to position [1947, 0]
click at [536, 554] on input "Nice-to-Have Skills (Optional)" at bounding box center [699, 553] width 497 height 26
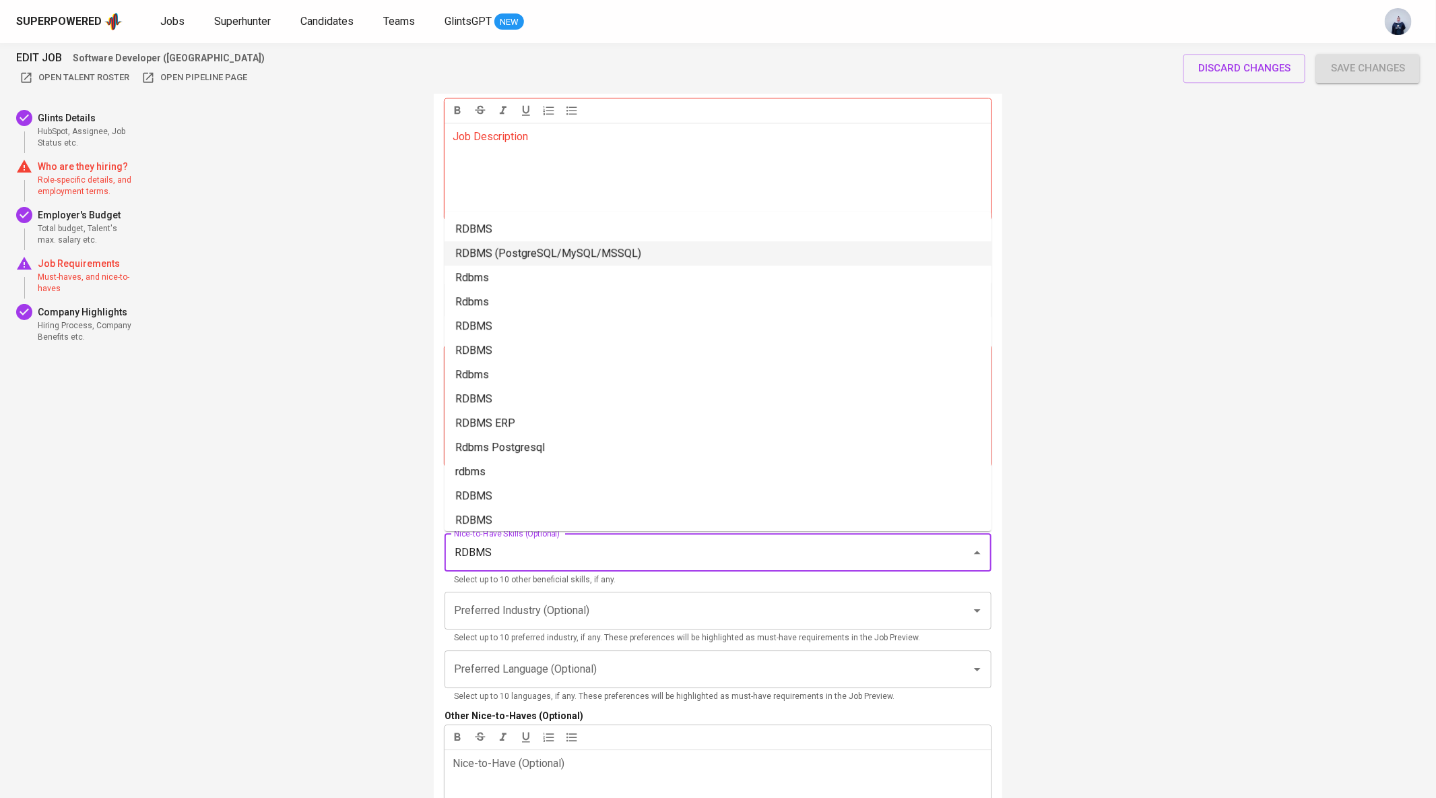
click at [549, 246] on li "RDBMS (PostgreSQL/MySQL/MSSQL)" at bounding box center [718, 253] width 547 height 24
type input "RDBMS"
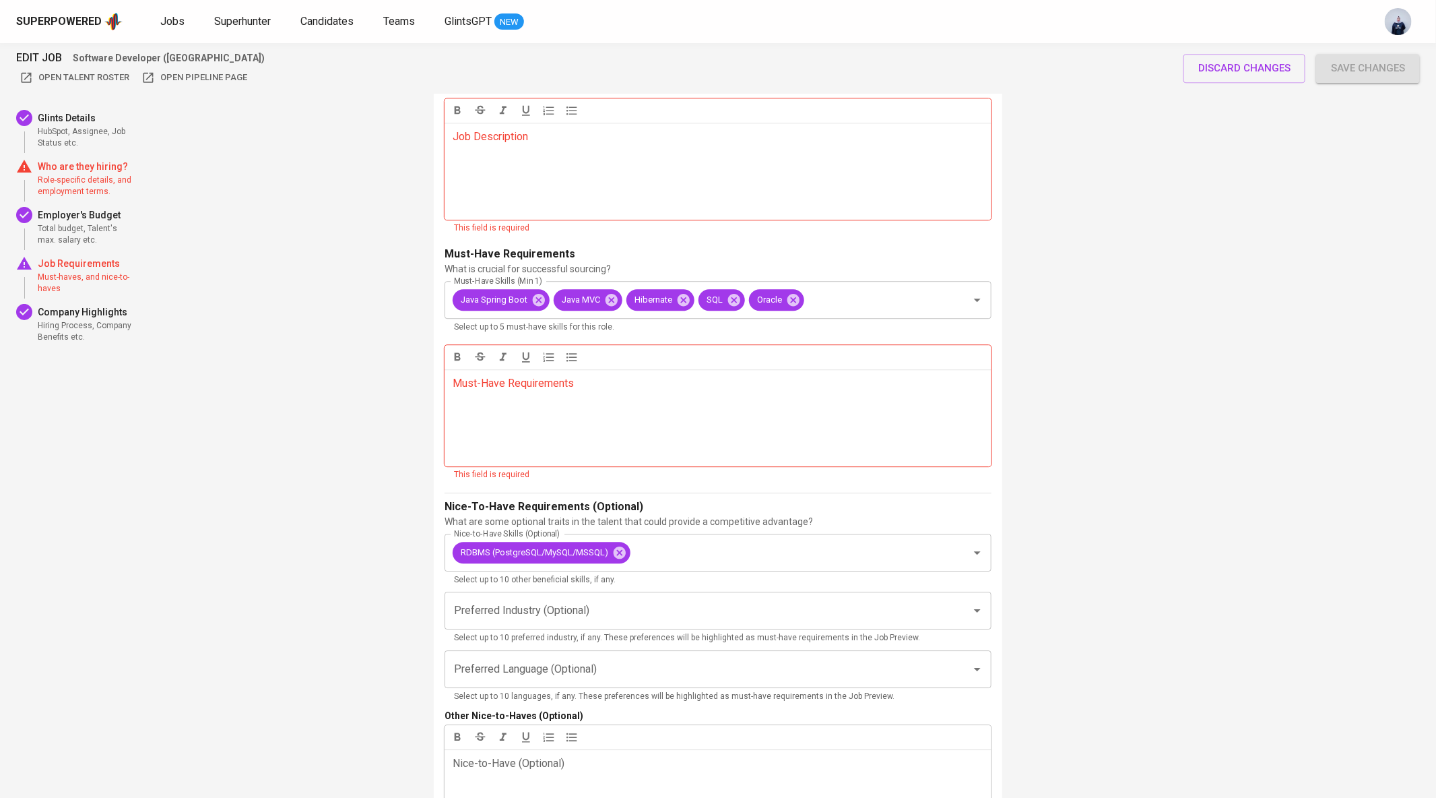
click at [584, 376] on p "Must-Have Requirements ﻿" at bounding box center [718, 383] width 531 height 16
click at [523, 156] on div "Job Description ﻿" at bounding box center [718, 171] width 547 height 97
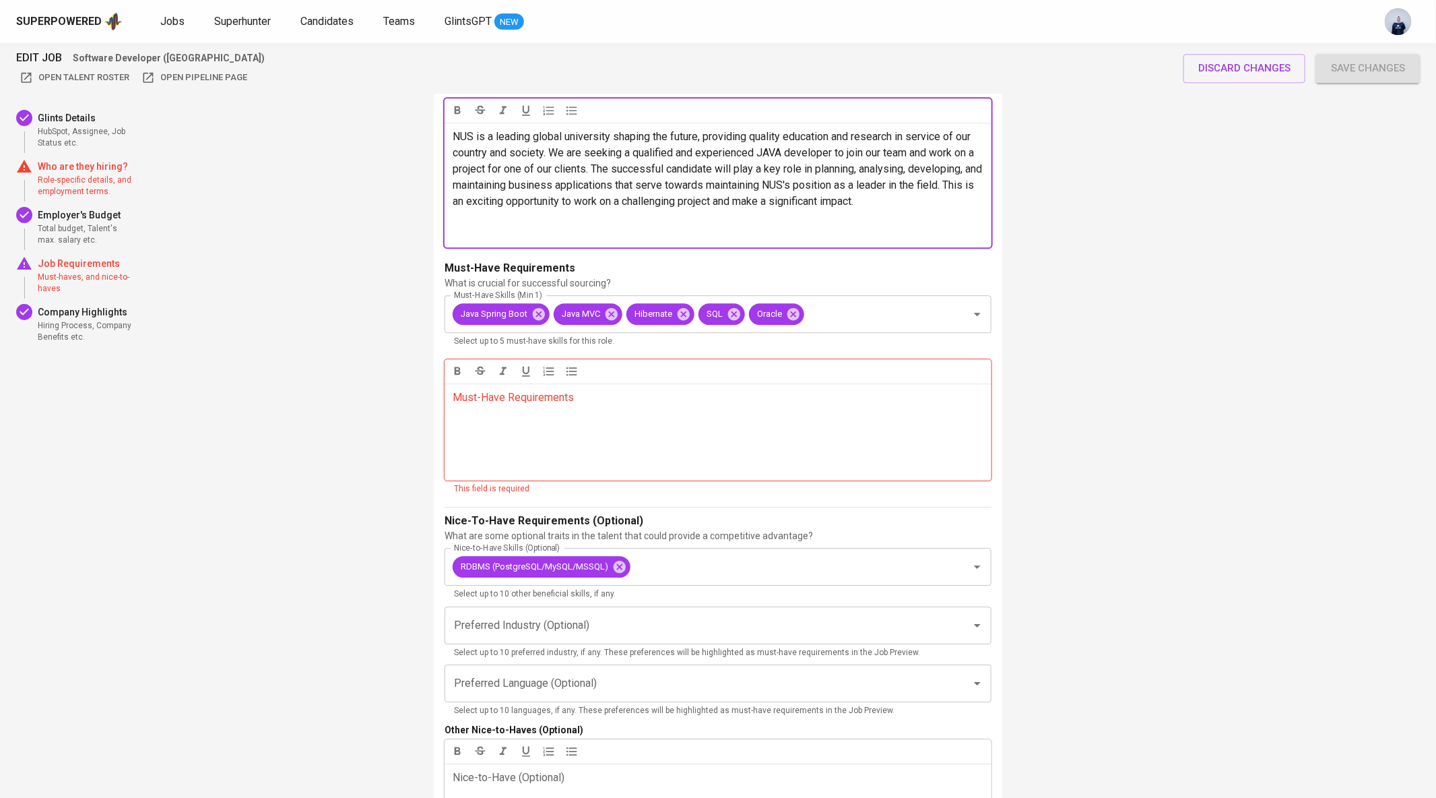
click at [538, 403] on p "Must-Have Requirements ﻿" at bounding box center [718, 397] width 531 height 16
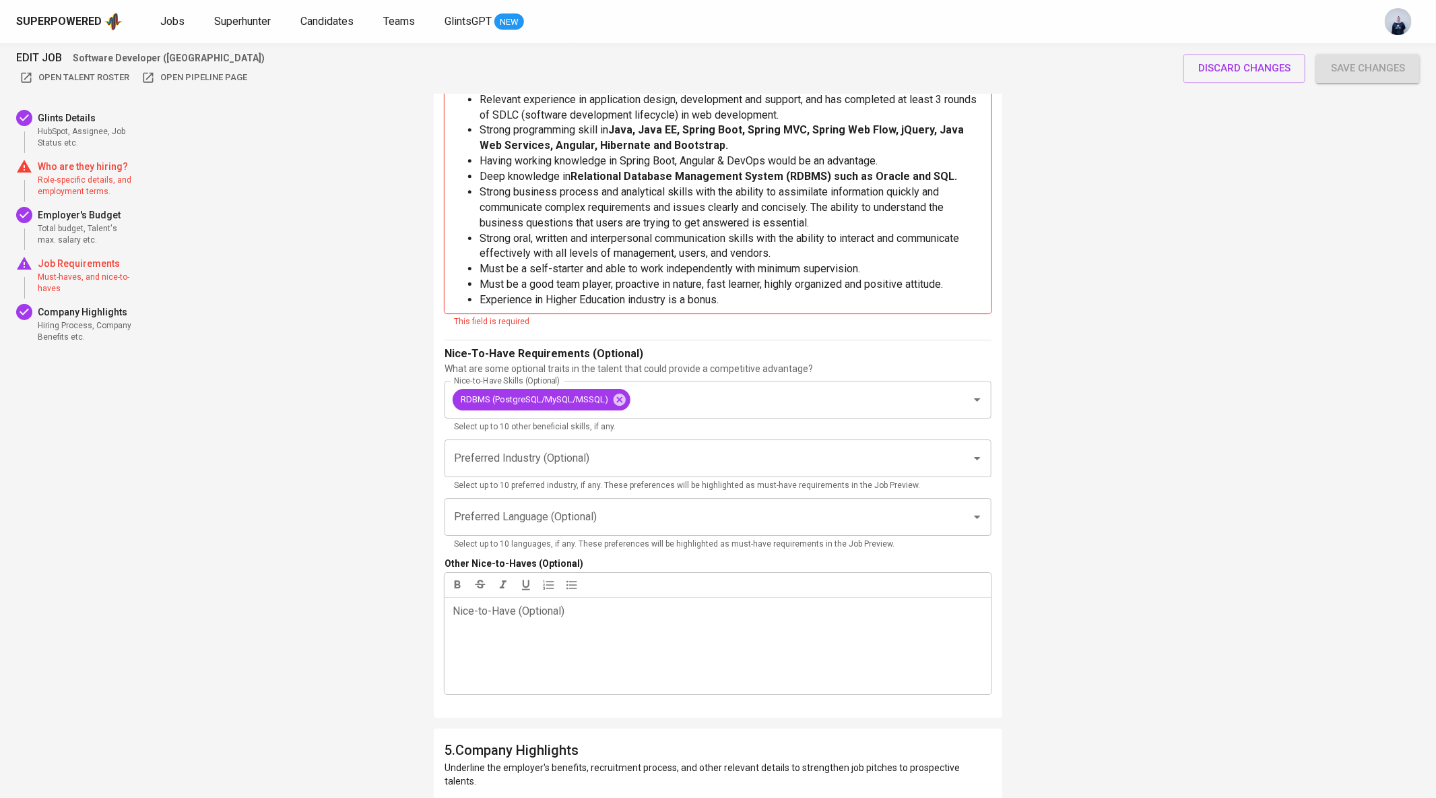
scroll to position [2278, 0]
click at [544, 603] on div "Nice-to-Have (Optional) ﻿" at bounding box center [718, 642] width 547 height 97
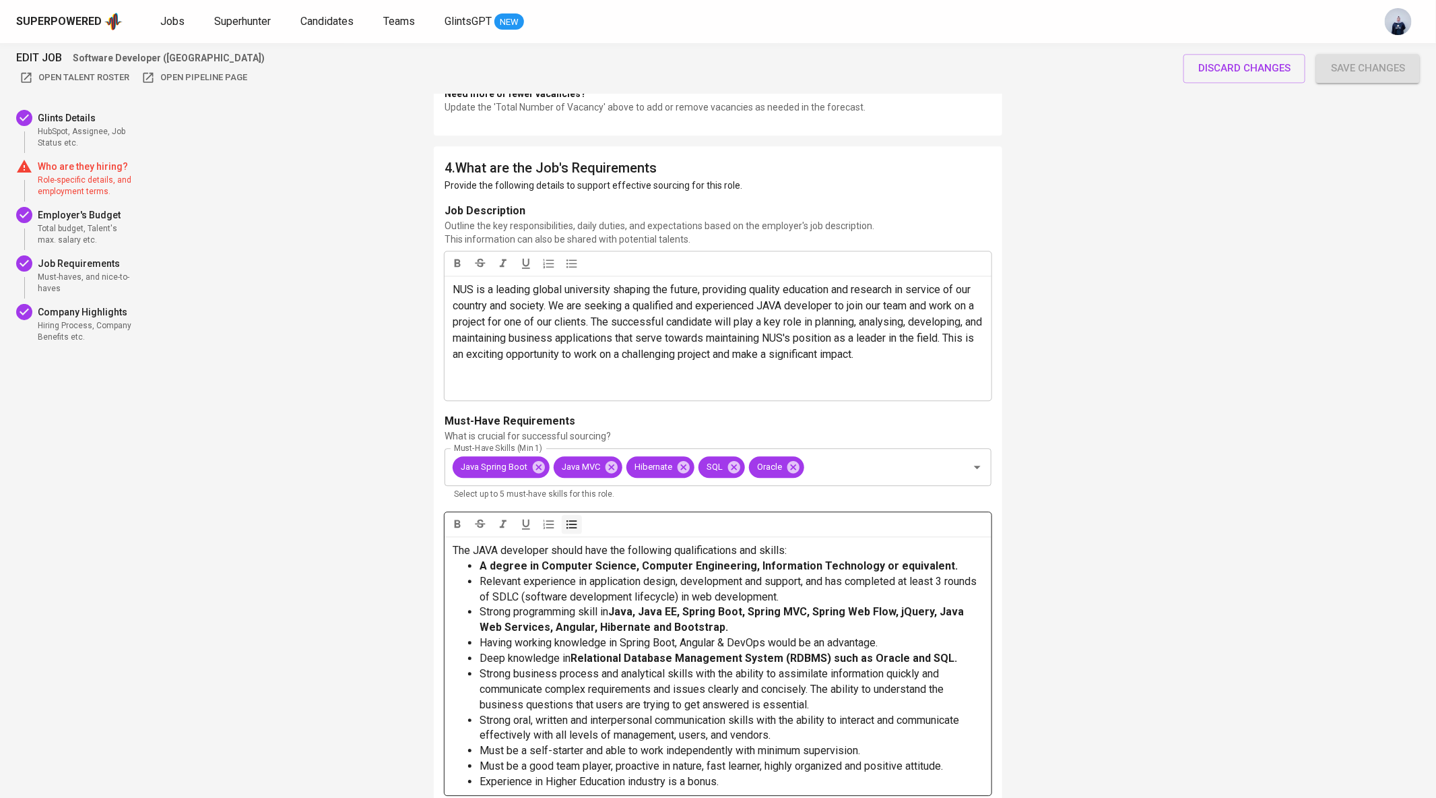
scroll to position [1792, 0]
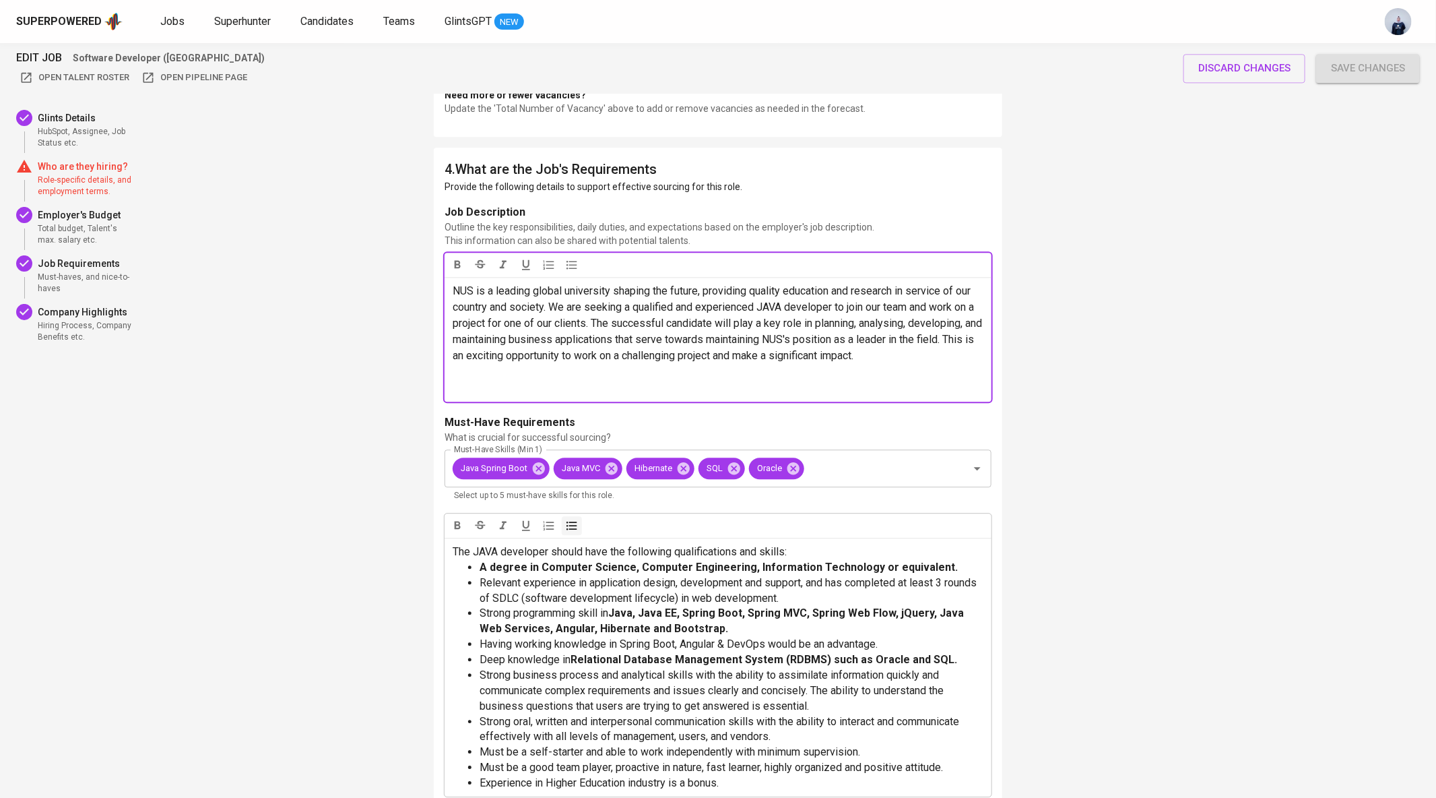
click at [847, 380] on p "﻿" at bounding box center [718, 388] width 531 height 16
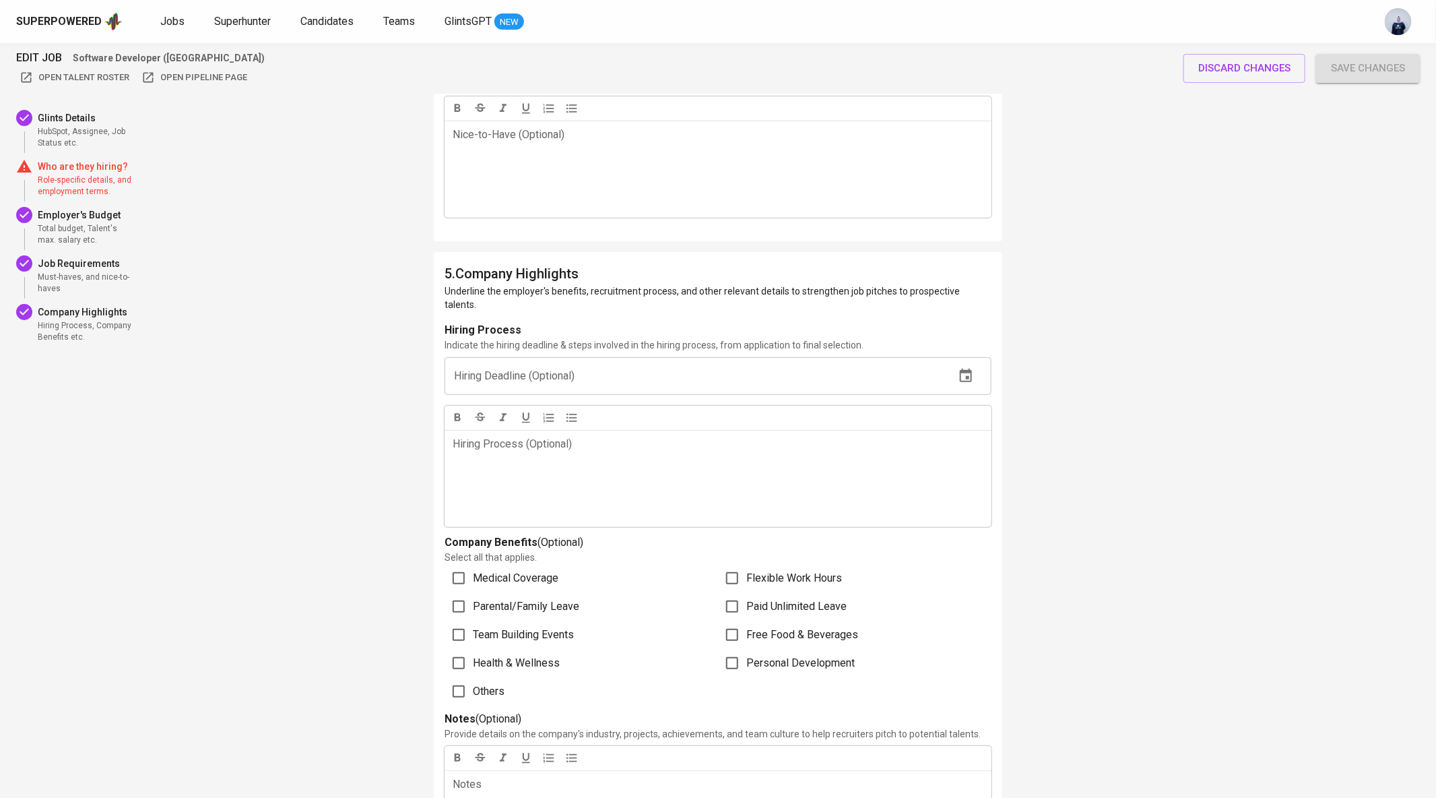
scroll to position [3072, 0]
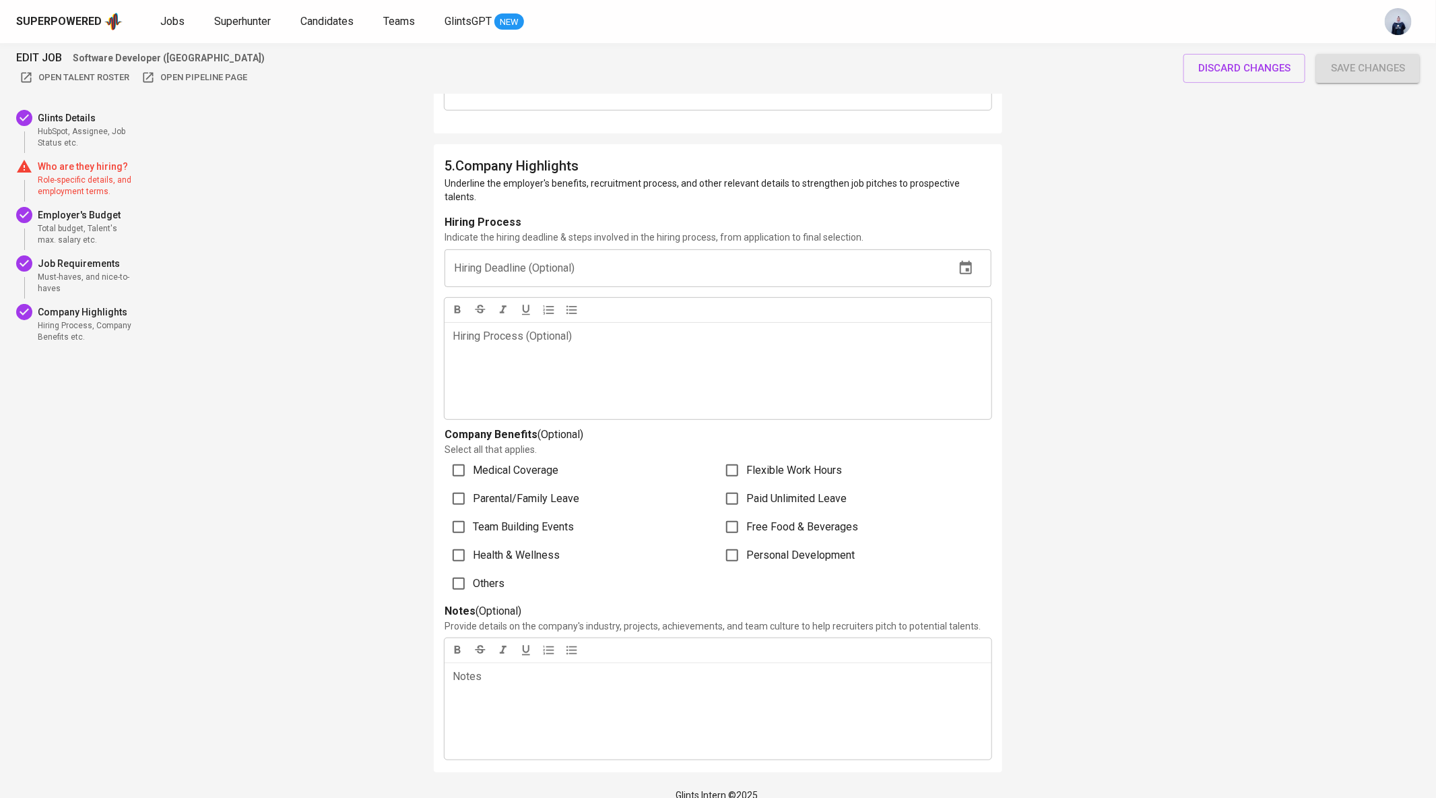
click at [872, 255] on input "text" at bounding box center [695, 268] width 500 height 38
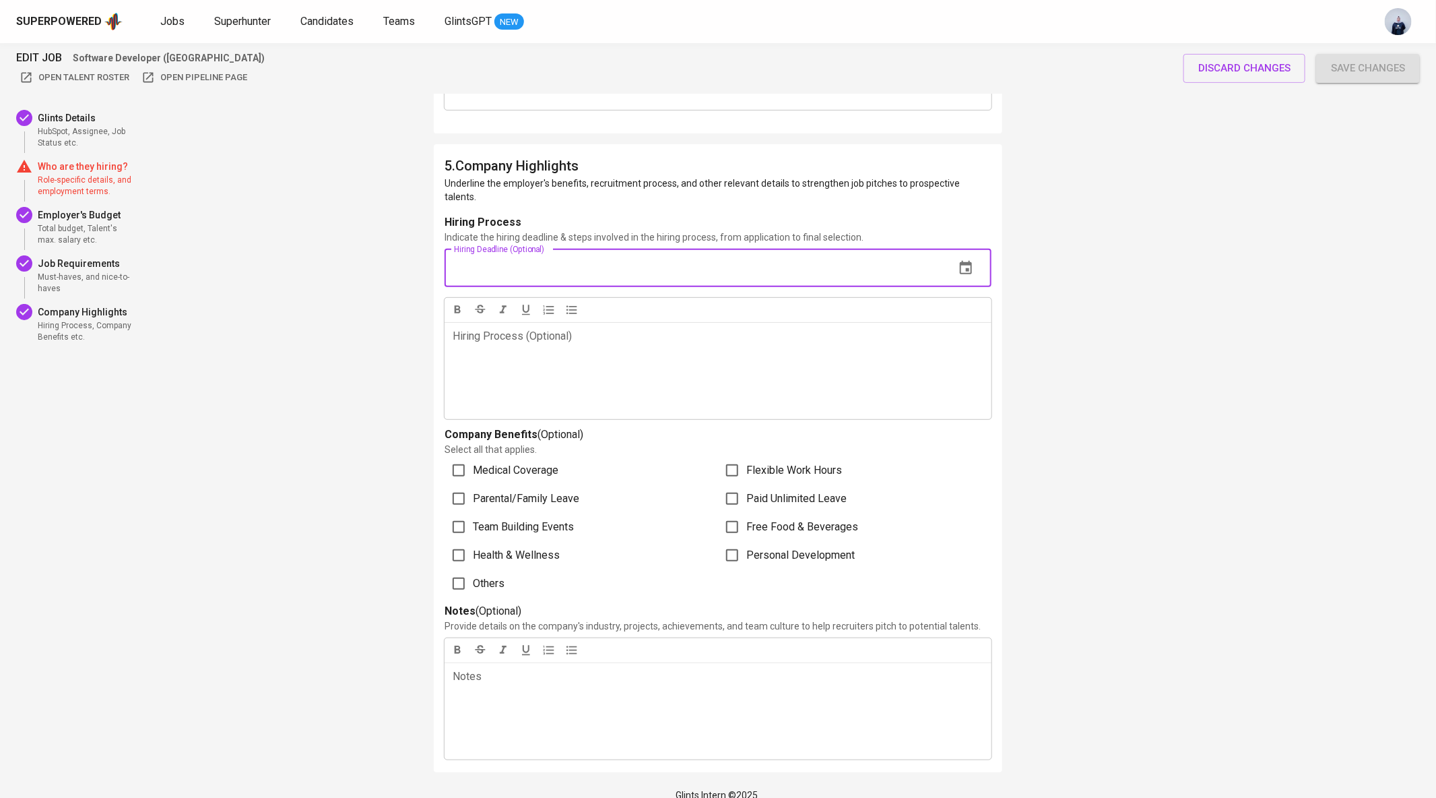
click at [971, 261] on icon "button" at bounding box center [966, 267] width 12 height 13
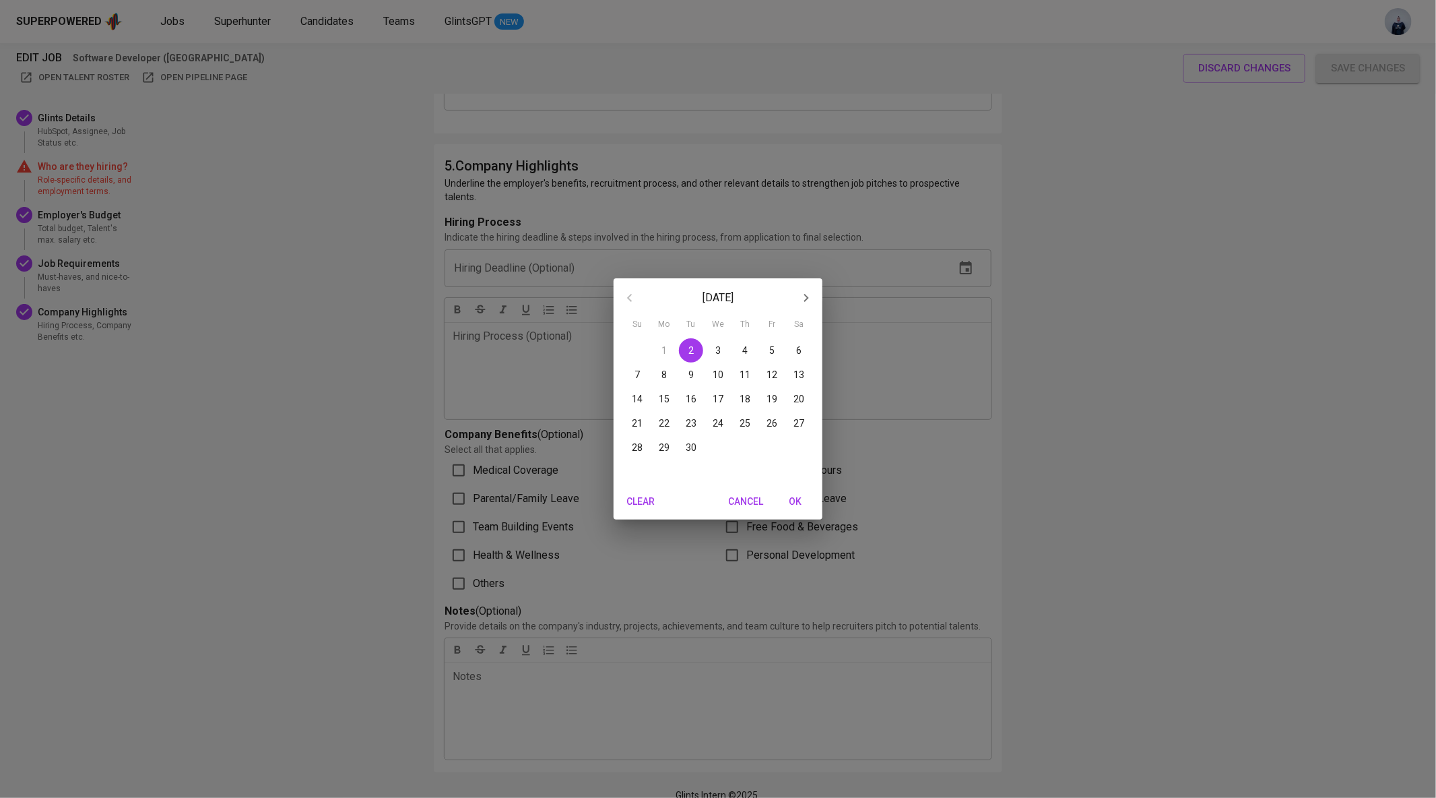
click at [692, 450] on p "30" at bounding box center [691, 447] width 11 height 13
type input "09/30/2025"
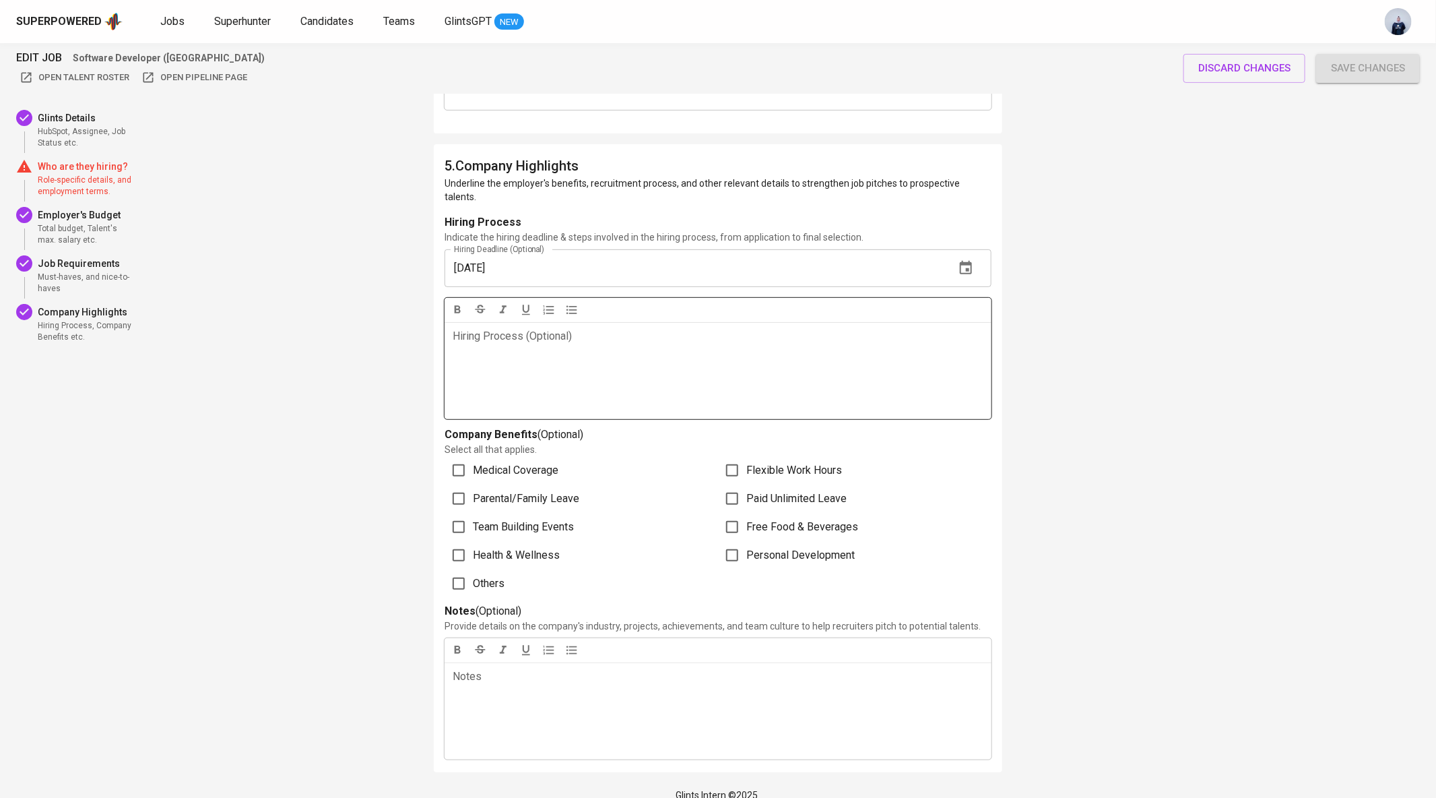
click at [593, 350] on div "Hiring Process (Optional) ﻿" at bounding box center [718, 370] width 547 height 97
click at [1361, 71] on span "Save changes" at bounding box center [1368, 68] width 74 height 18
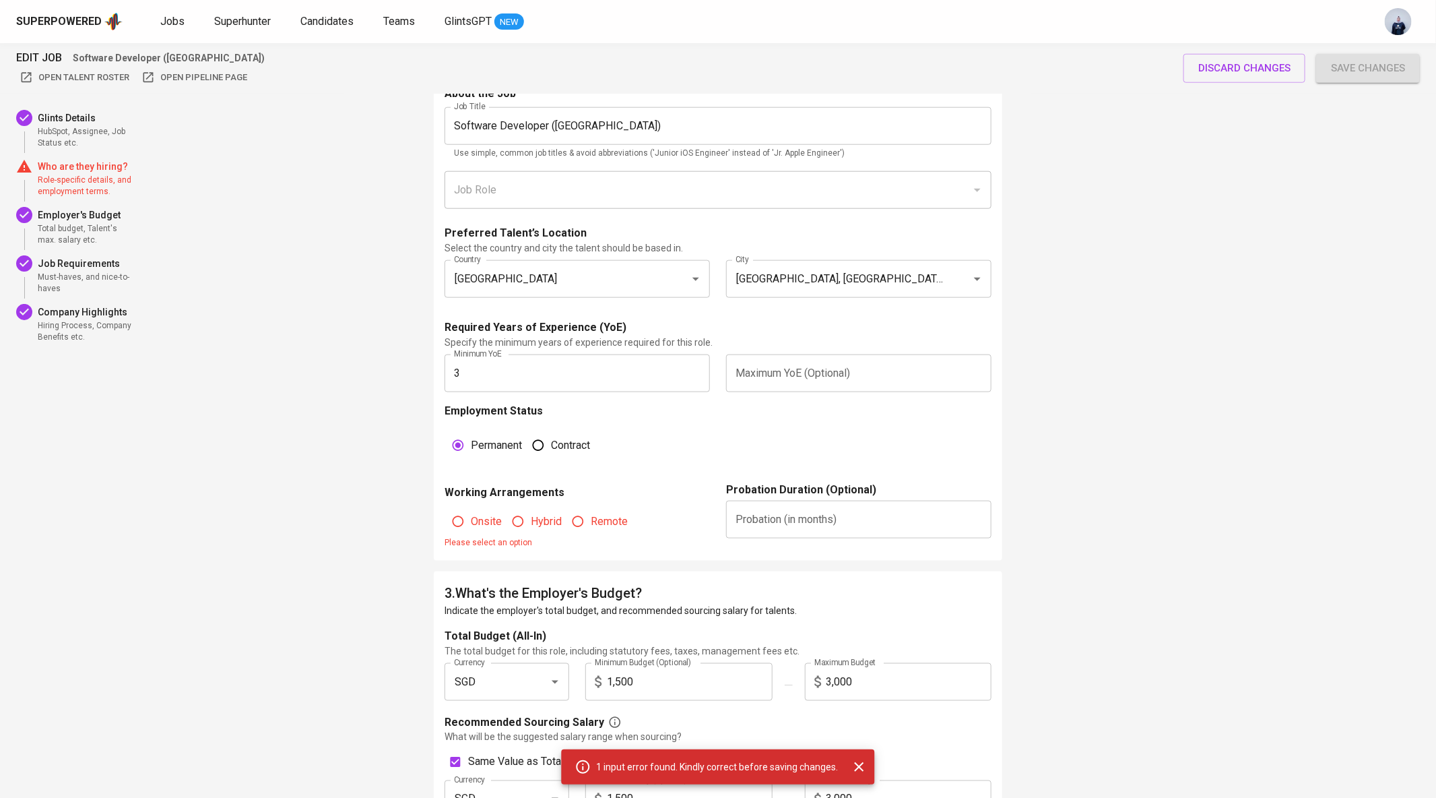
scroll to position [622, 0]
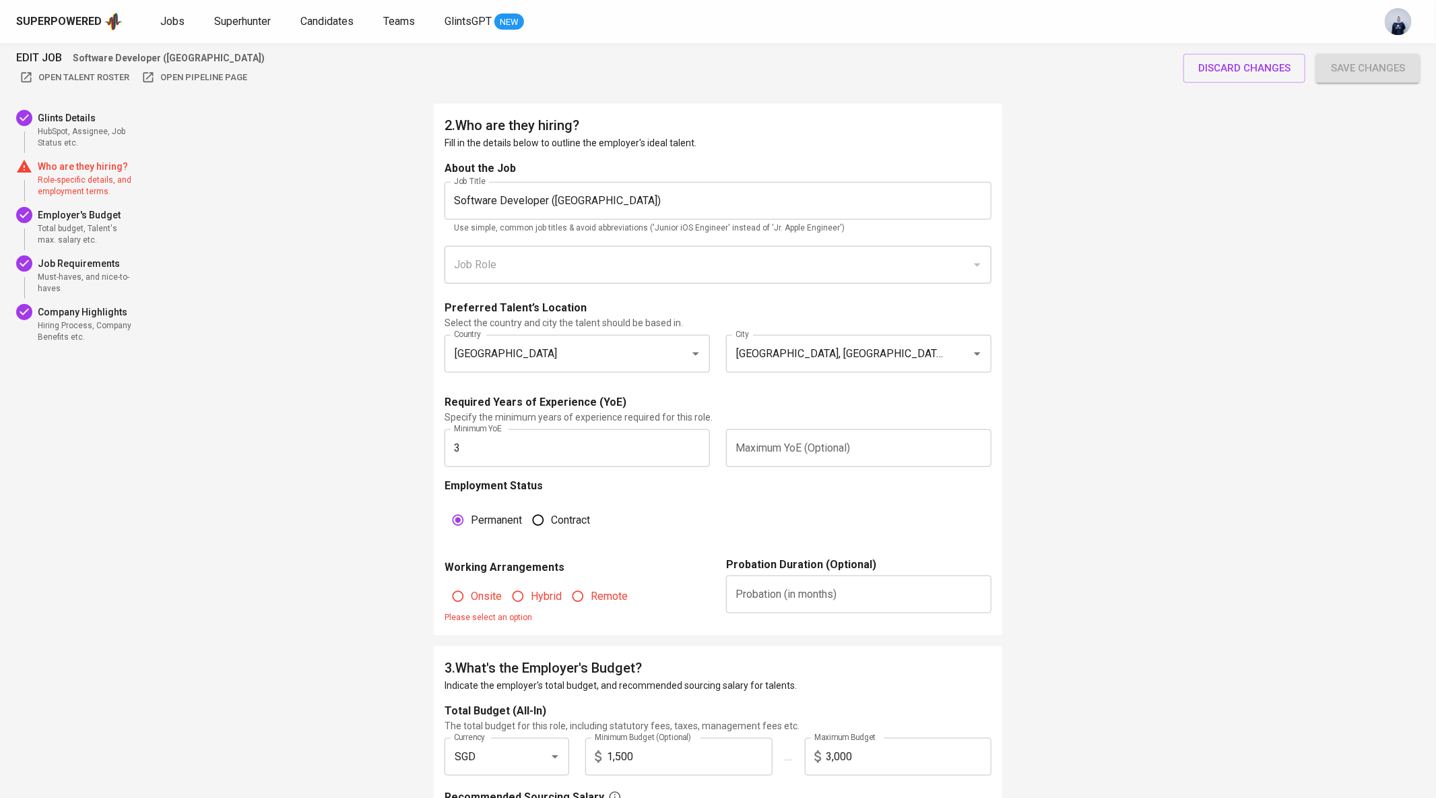
click at [484, 594] on span "Onsite" at bounding box center [486, 596] width 31 height 16
click at [471, 594] on input "Onsite" at bounding box center [458, 596] width 26 height 26
radio input "true"
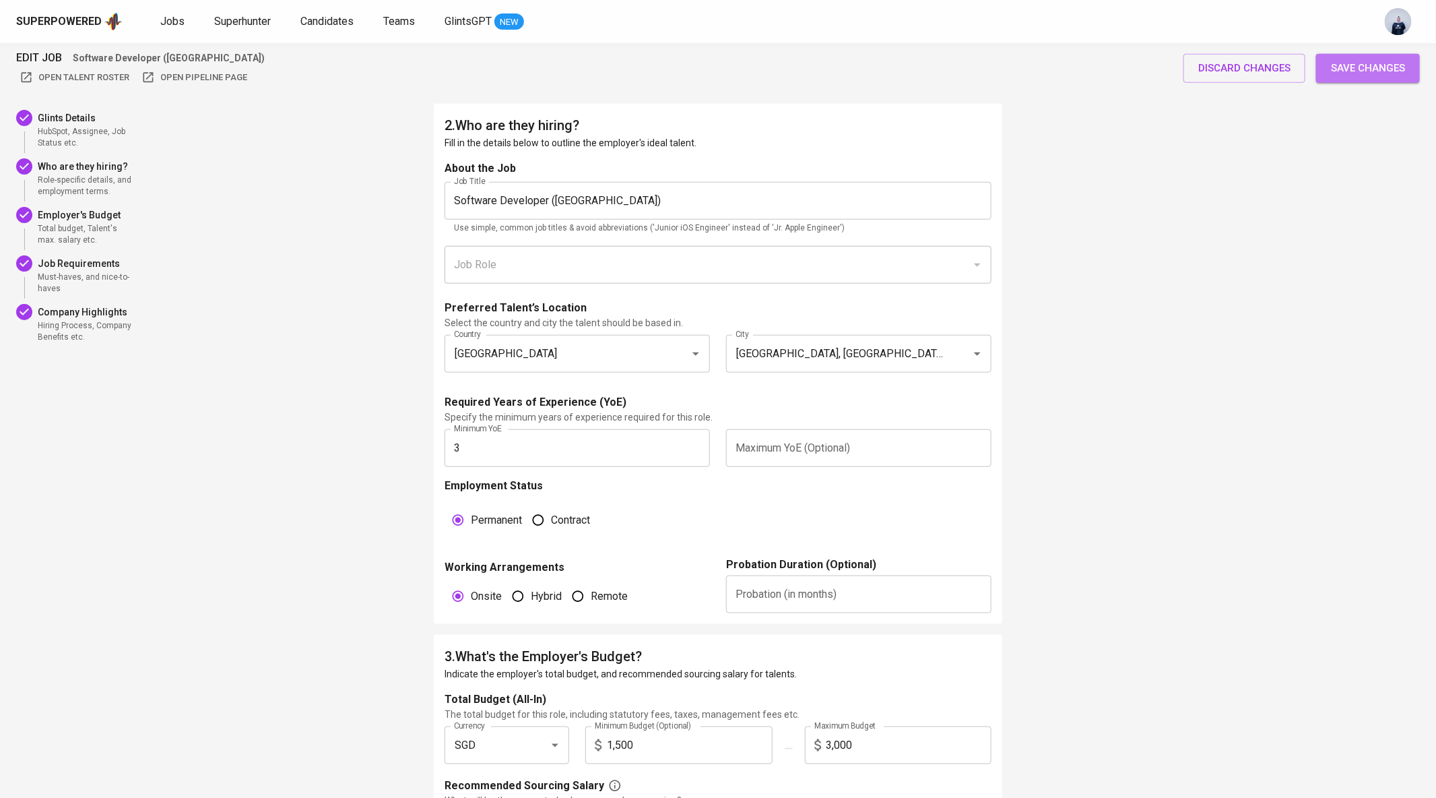
click at [1357, 63] on span "Save changes" at bounding box center [1368, 68] width 74 height 18
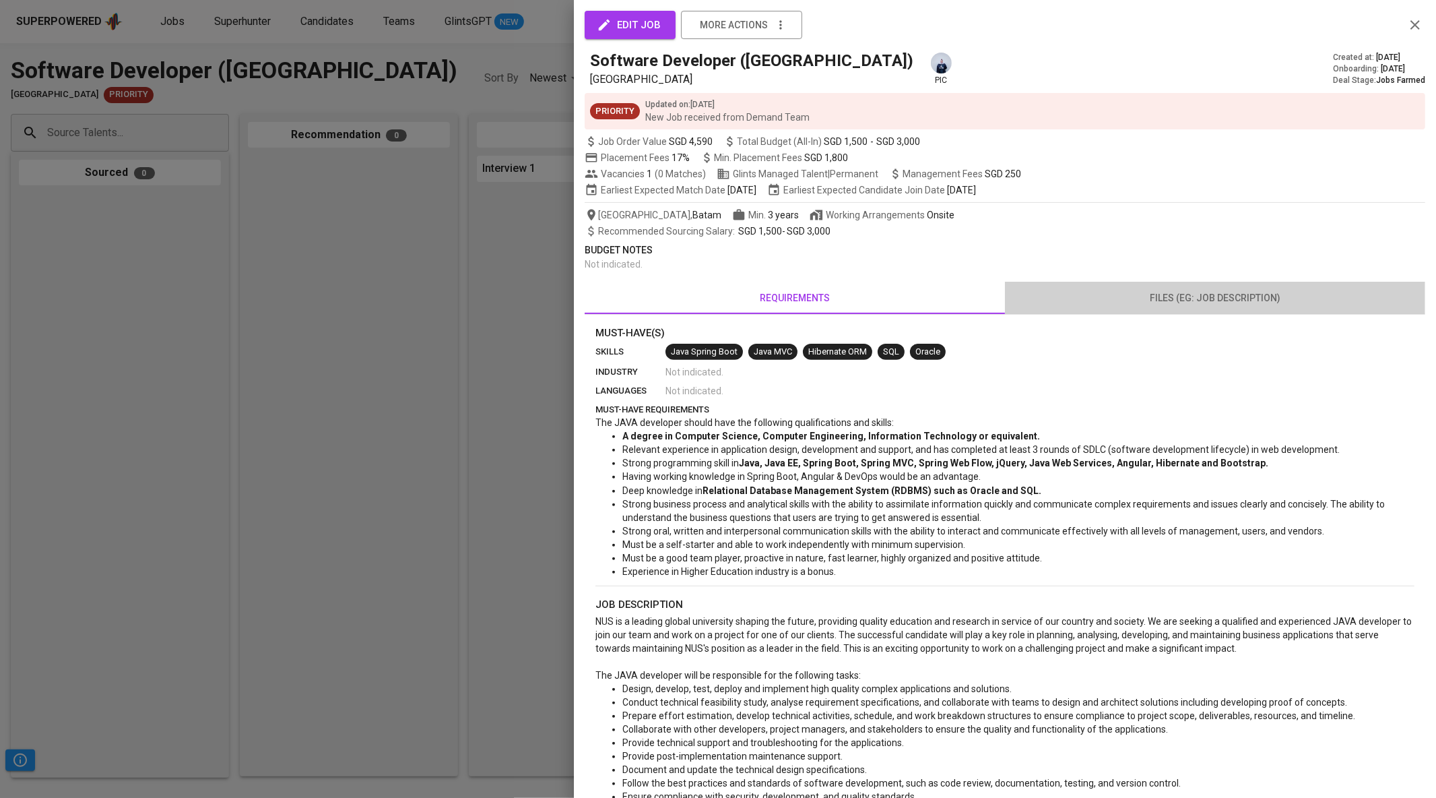
click at [1189, 313] on button "files (eg: job description)" at bounding box center [1215, 298] width 420 height 32
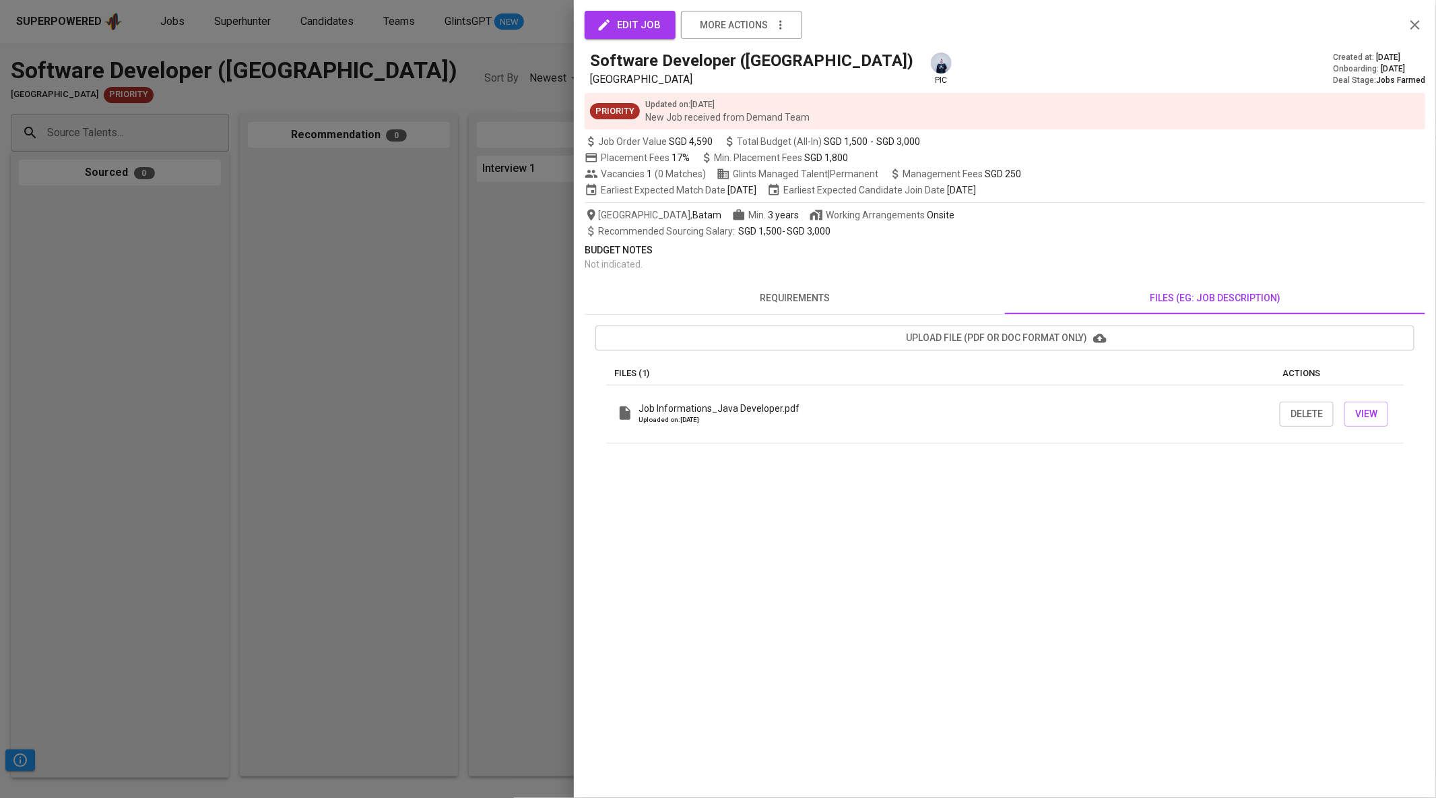
click at [633, 33] on span "edit job" at bounding box center [630, 25] width 61 height 18
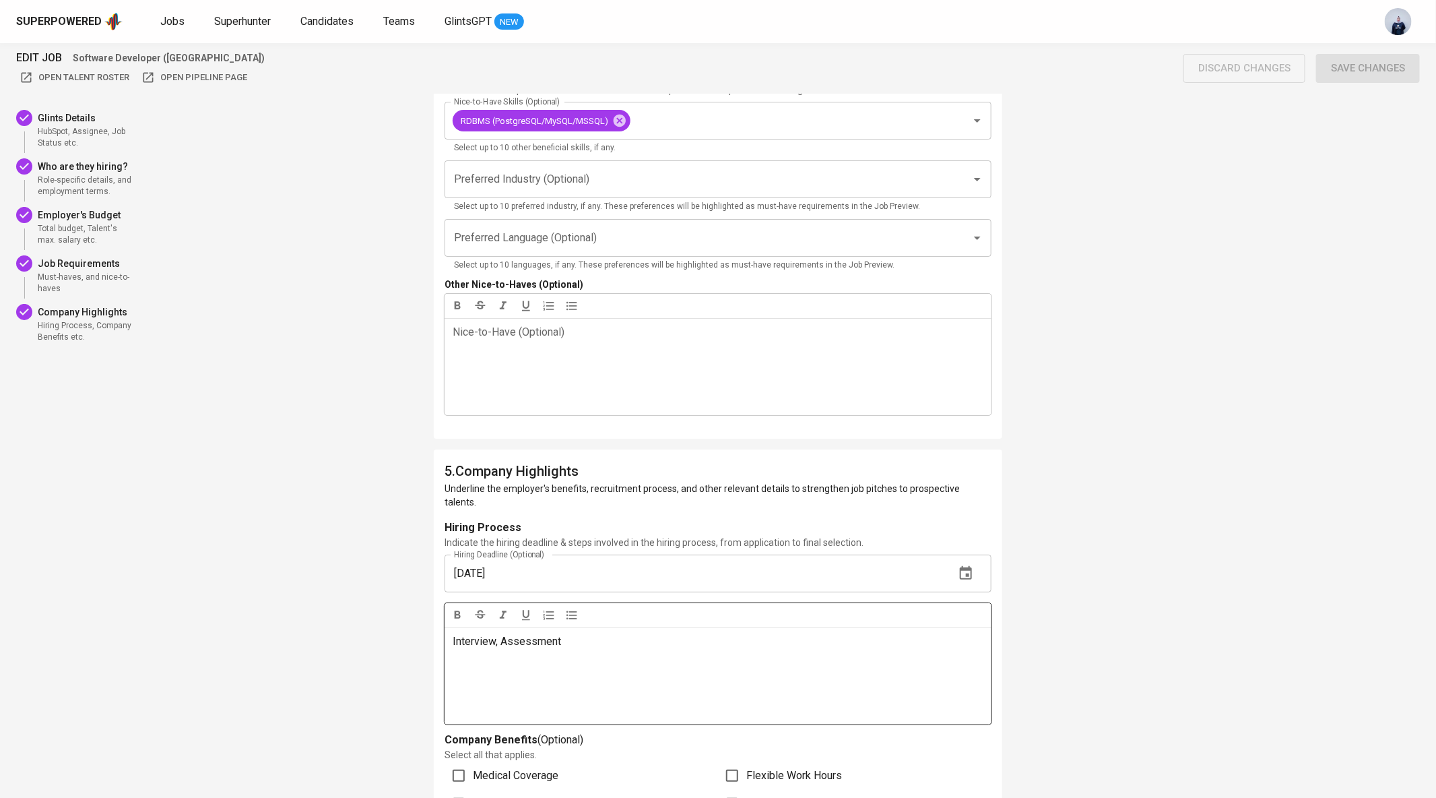
scroll to position [3060, 0]
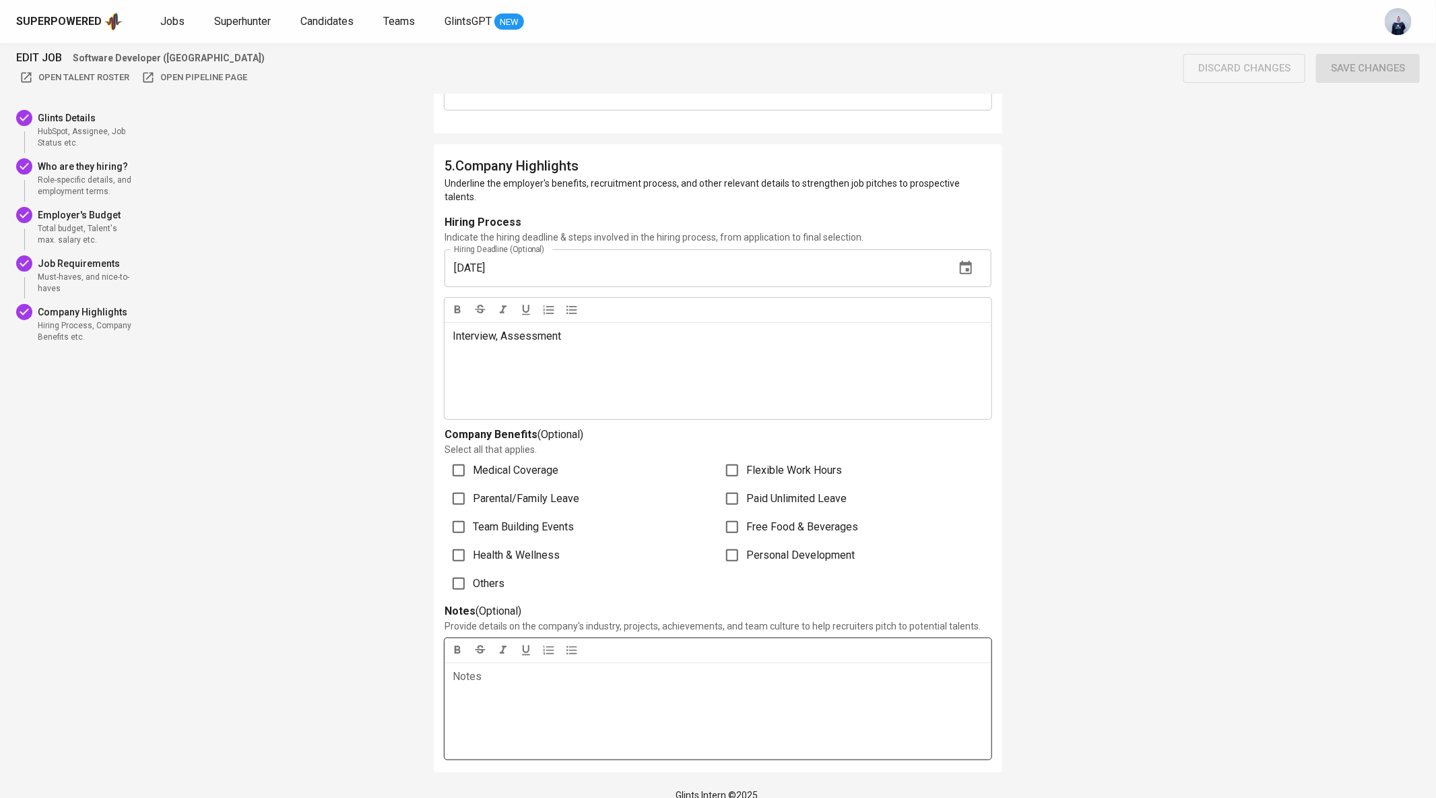
click at [515, 672] on div "Notes ﻿" at bounding box center [718, 710] width 547 height 97
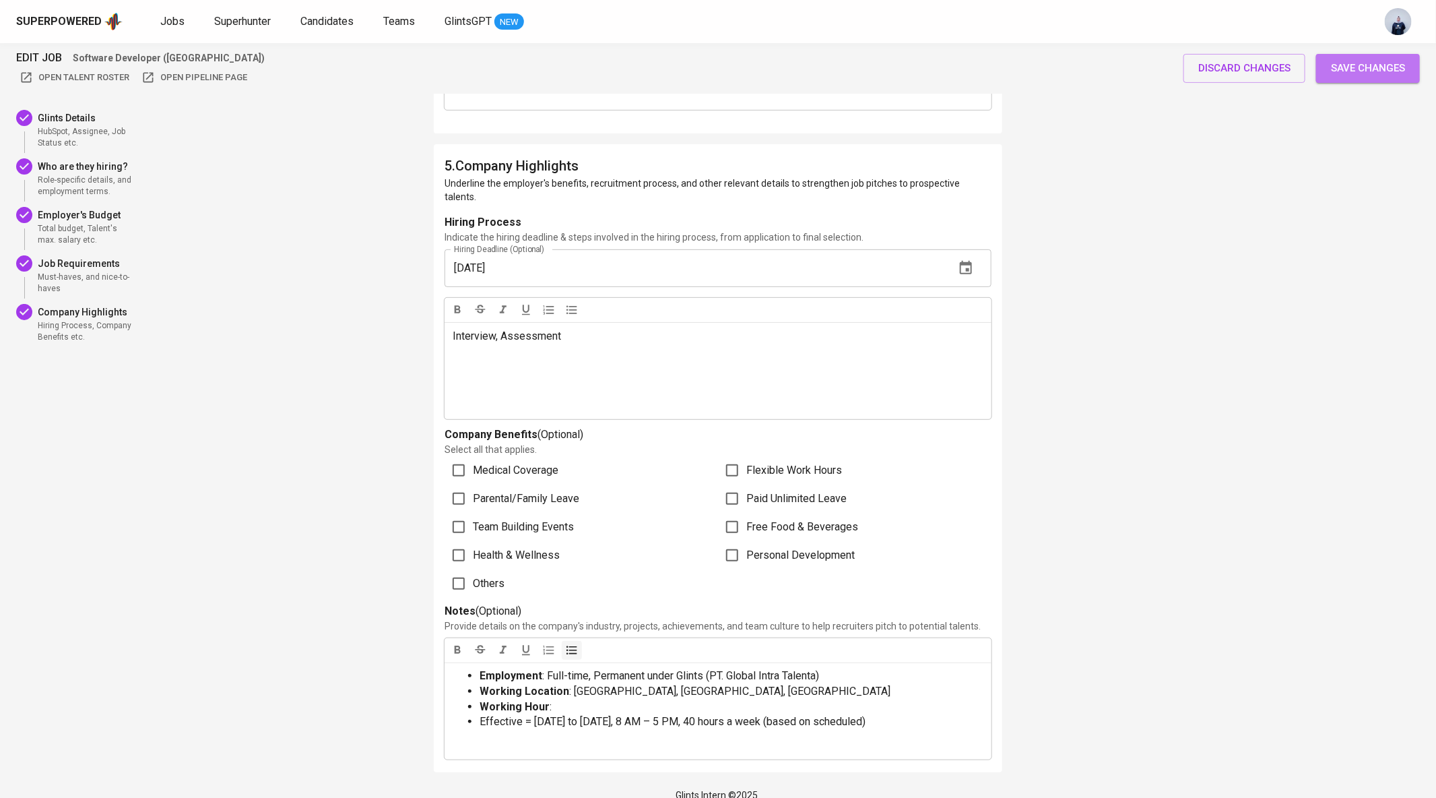
click at [1367, 73] on span "Save changes" at bounding box center [1368, 68] width 74 height 18
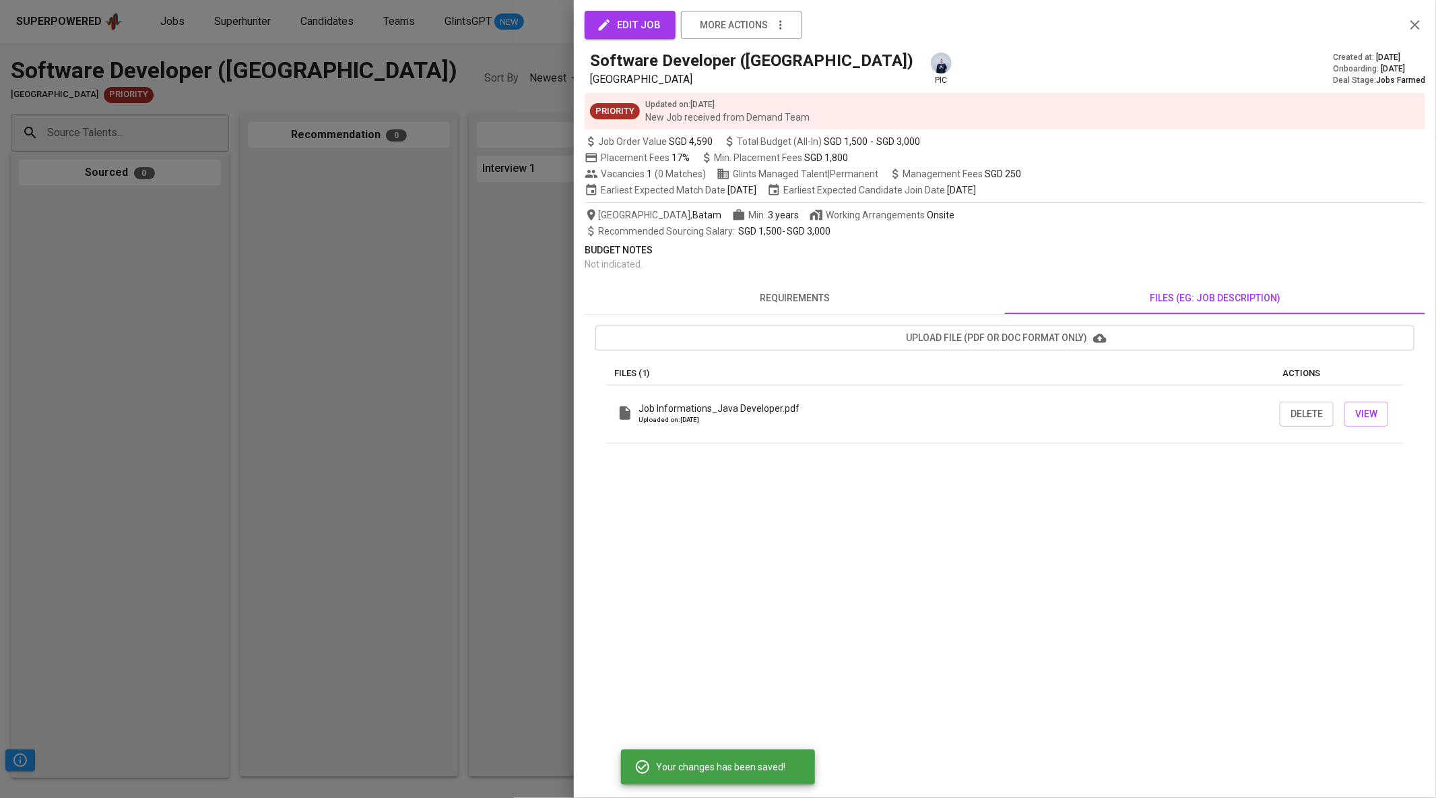
click at [793, 306] on button "requirements" at bounding box center [795, 298] width 420 height 32
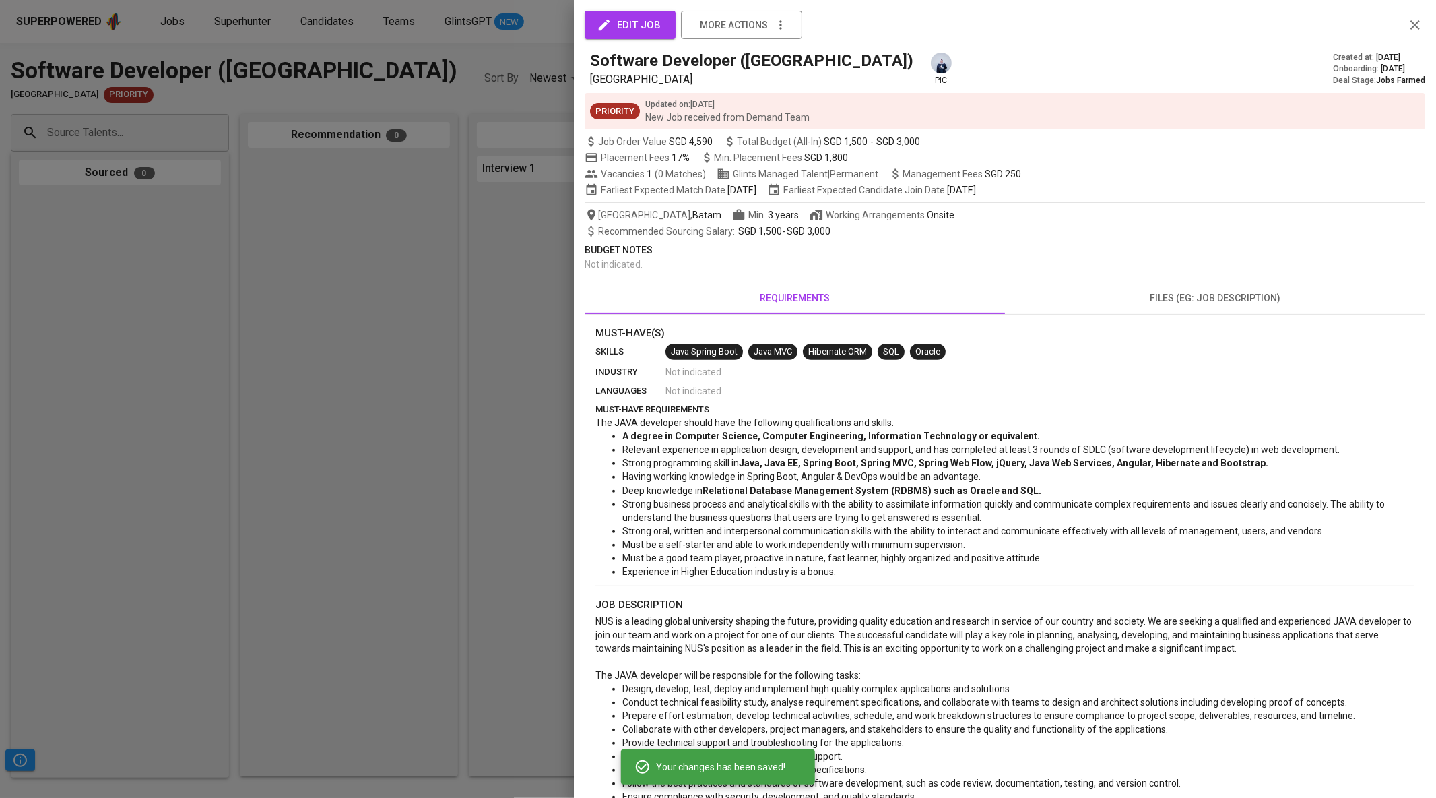
scroll to position [325, 0]
